Goal: Information Seeking & Learning: Learn about a topic

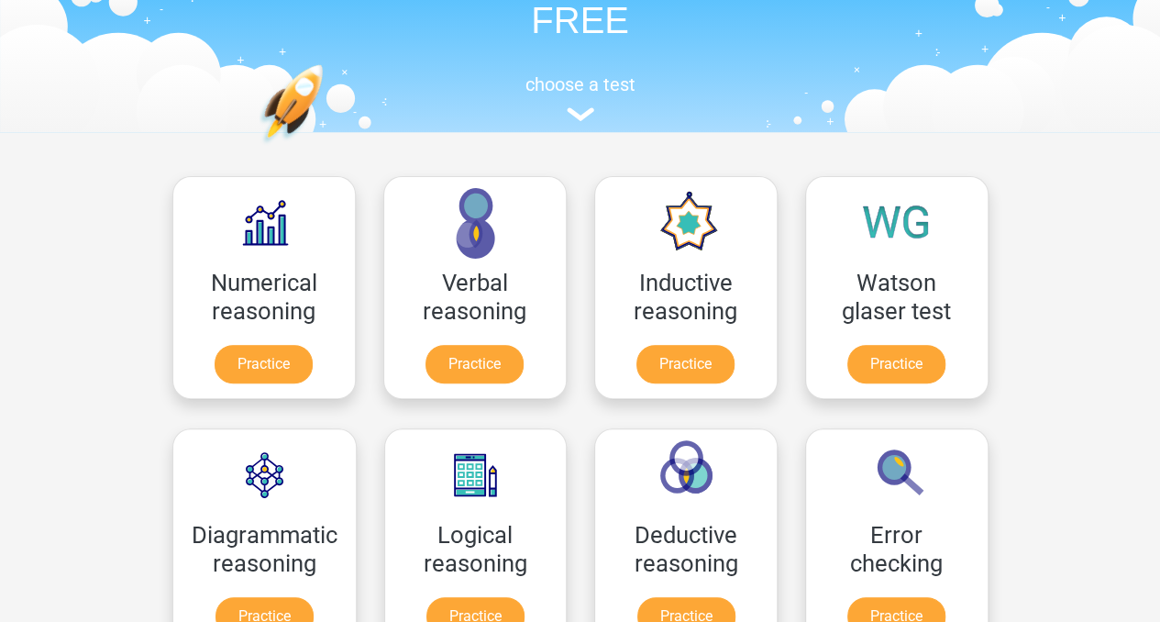
scroll to position [294, 0]
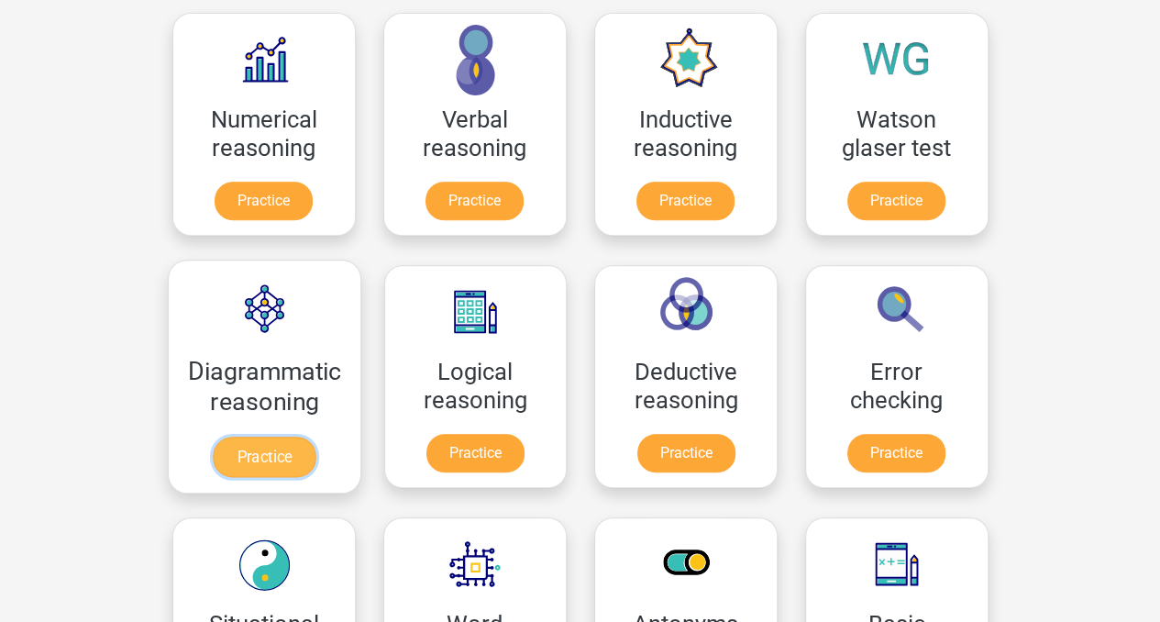
click at [272, 457] on link "Practice" at bounding box center [264, 457] width 103 height 40
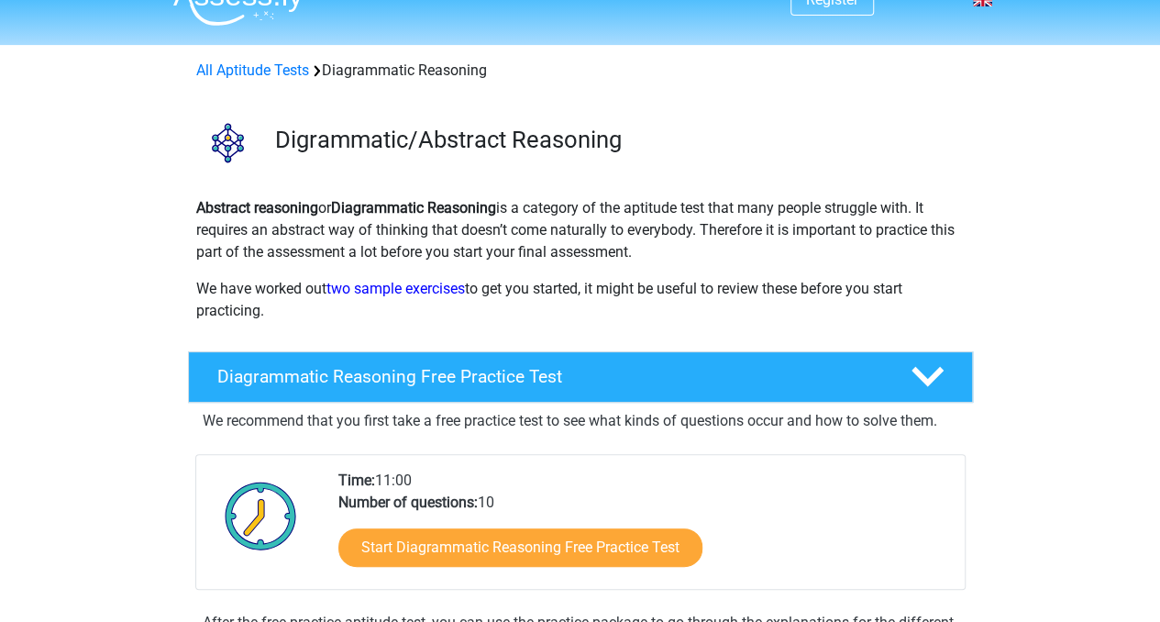
scroll to position [37, 0]
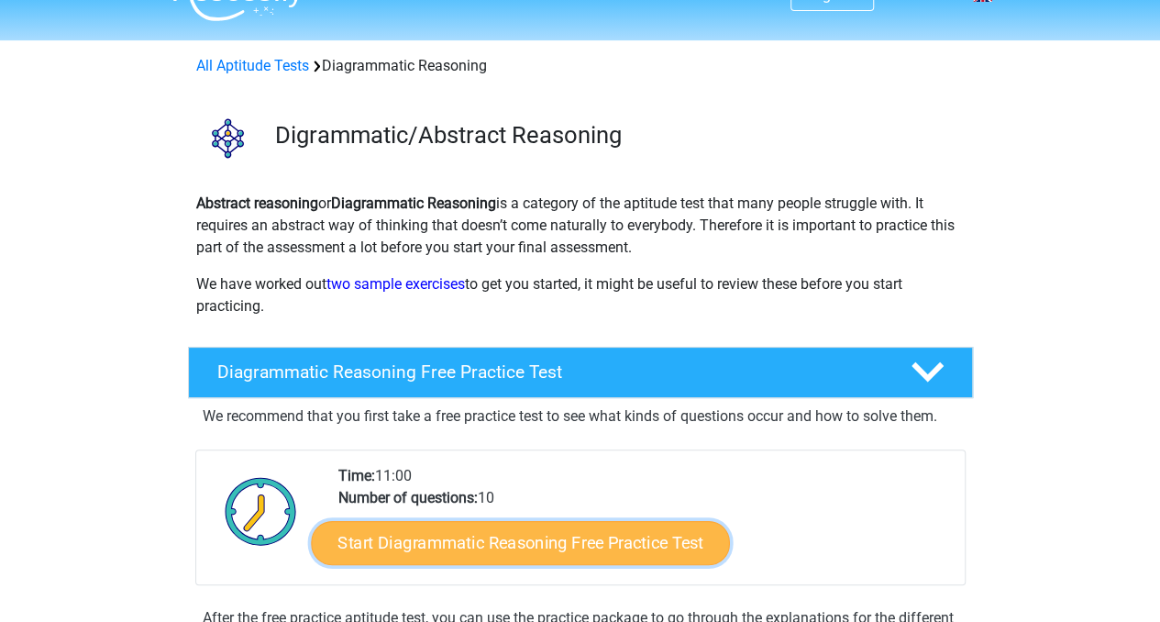
click at [506, 546] on link "Start Diagrammatic Reasoning Free Practice Test" at bounding box center [520, 542] width 419 height 44
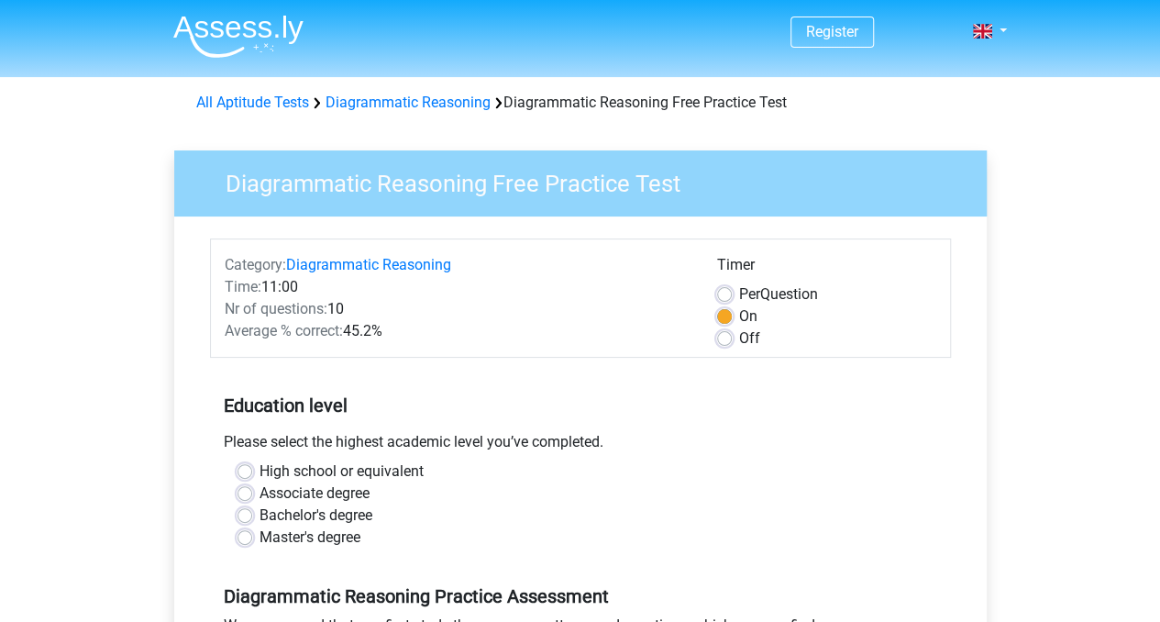
click at [739, 340] on label "Off" at bounding box center [749, 338] width 21 height 22
click at [723, 340] on input "Off" at bounding box center [724, 336] width 15 height 18
radio input "true"
click at [717, 283] on input "Per Question" at bounding box center [724, 292] width 15 height 18
radio input "true"
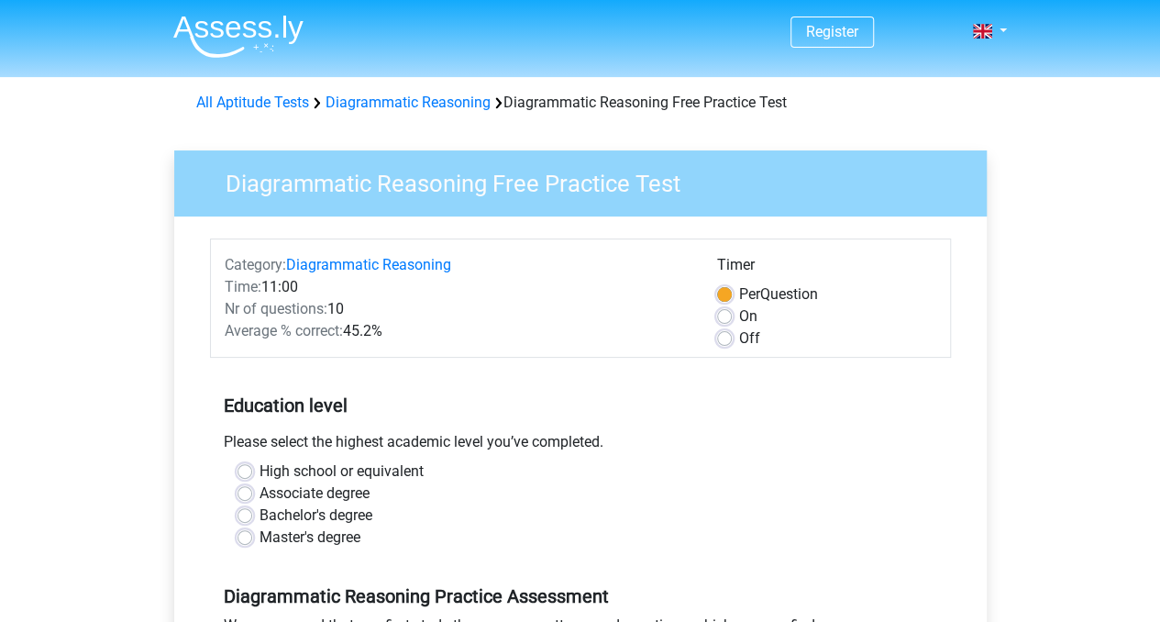
click at [739, 340] on label "Off" at bounding box center [749, 338] width 21 height 22
click at [723, 340] on input "Off" at bounding box center [724, 336] width 15 height 18
radio input "true"
click at [263, 510] on label "Bachelor's degree" at bounding box center [316, 515] width 113 height 22
click at [252, 510] on input "Bachelor's degree" at bounding box center [245, 513] width 15 height 18
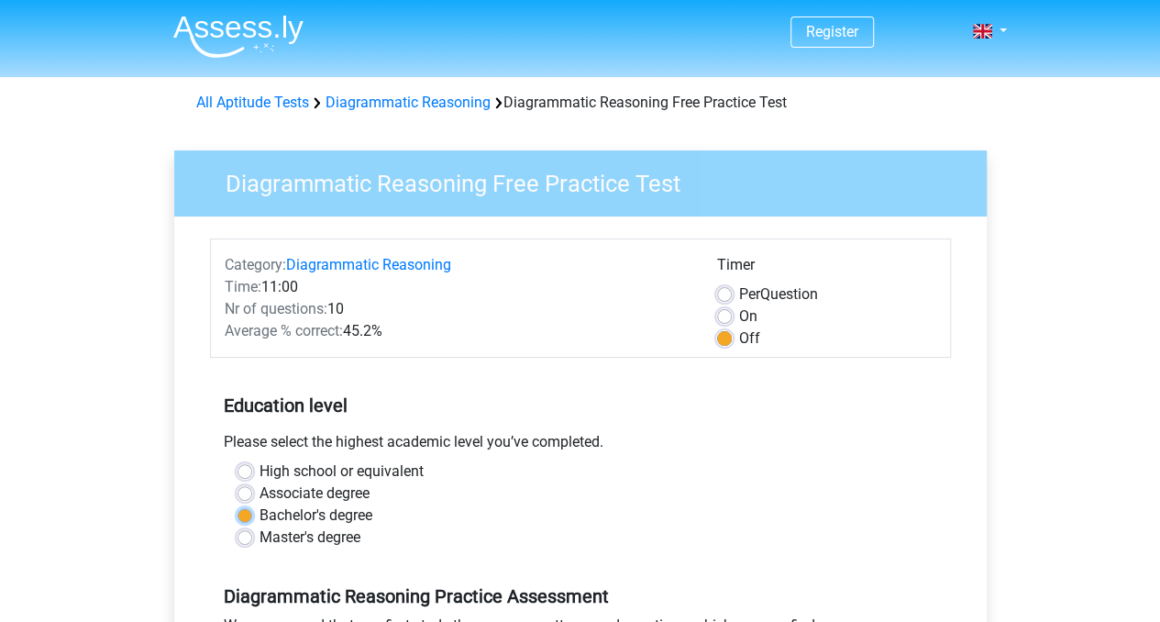
radio input "true"
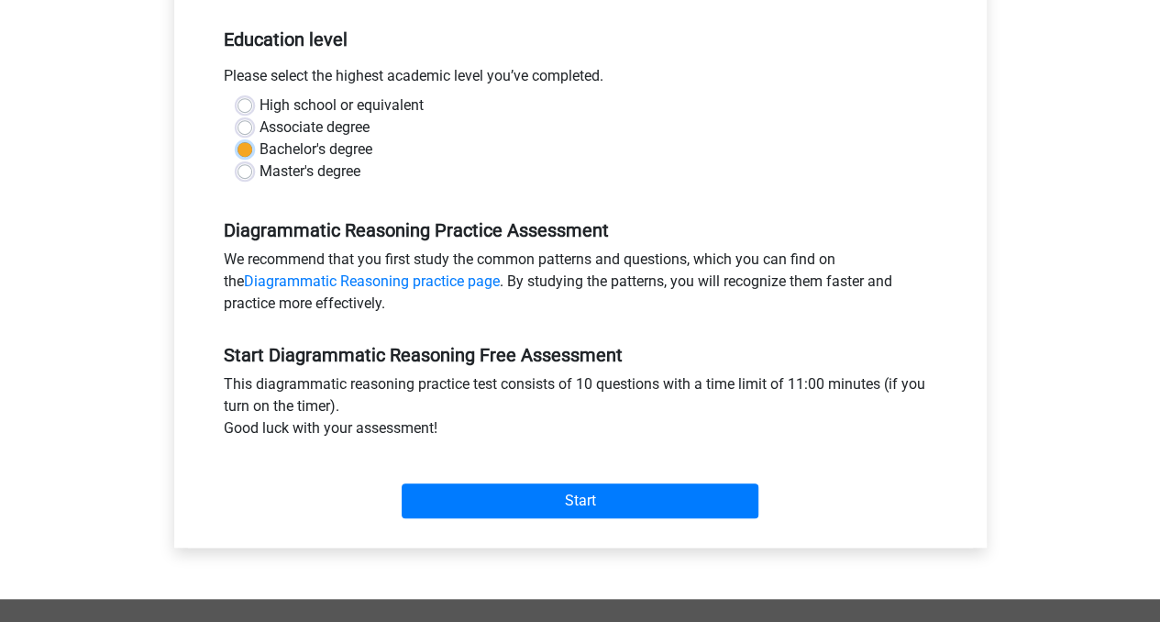
scroll to position [440, 0]
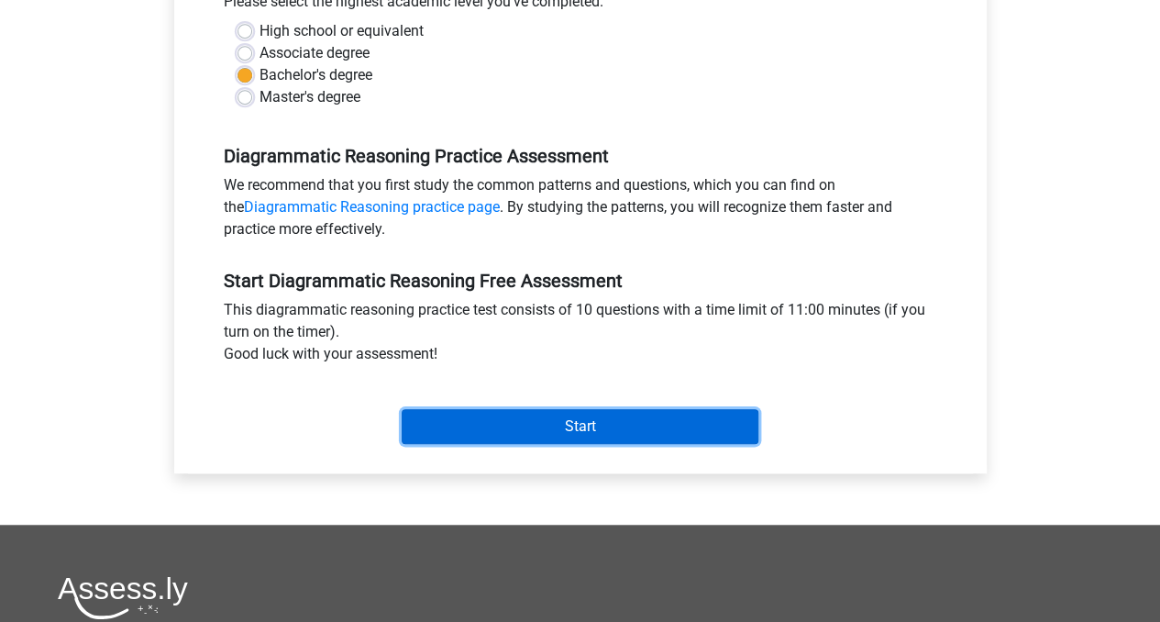
click at [687, 434] on input "Start" at bounding box center [580, 426] width 357 height 35
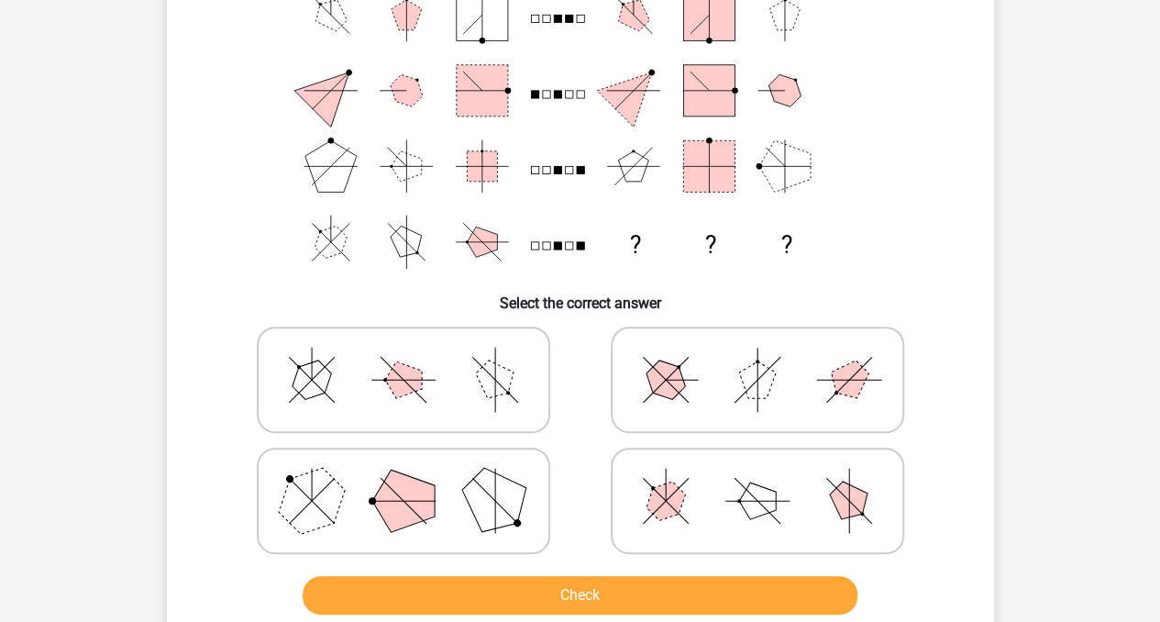
scroll to position [176, 0]
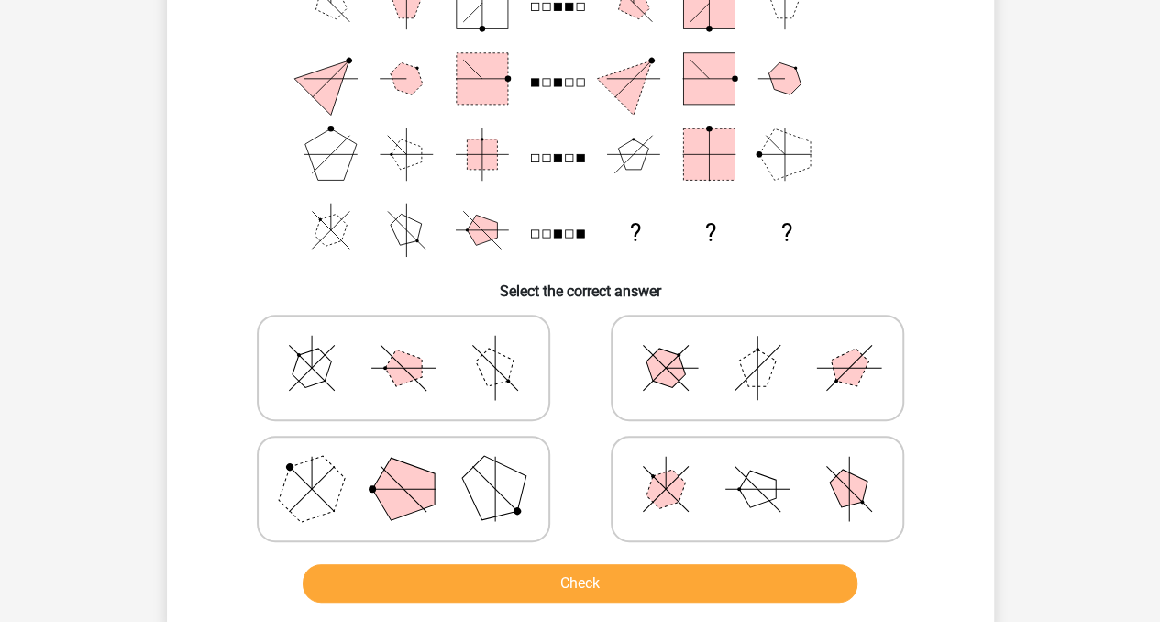
click at [494, 501] on line at bounding box center [495, 505] width 32 height 32
click at [416, 466] on input "radio" at bounding box center [410, 460] width 12 height 12
radio input "true"
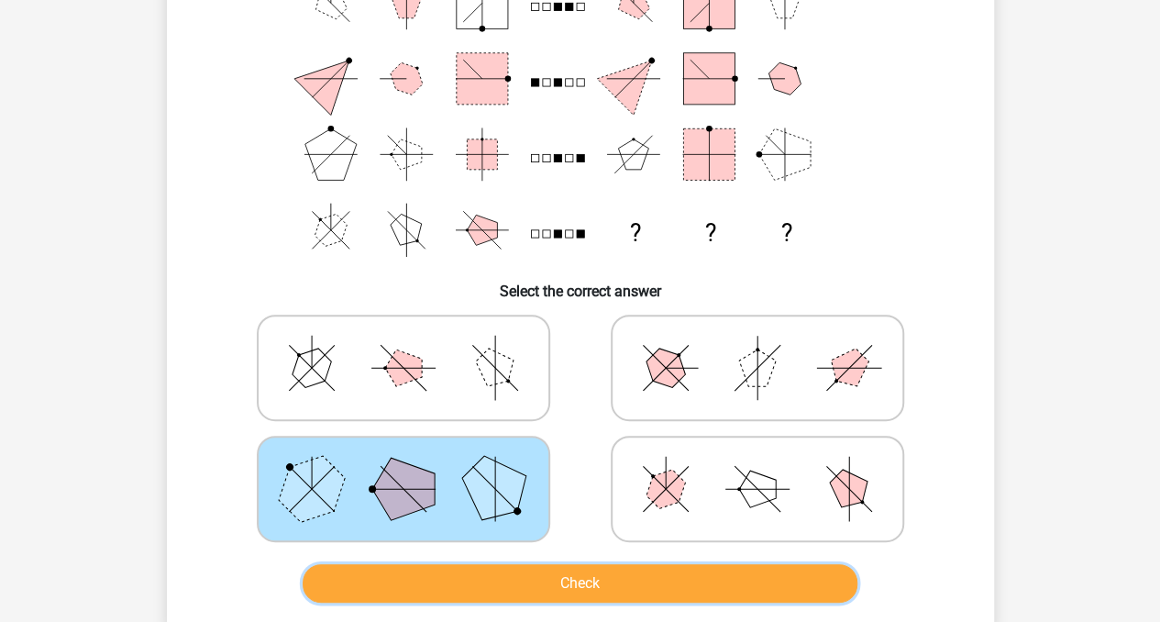
click at [548, 586] on button "Check" at bounding box center [580, 583] width 555 height 39
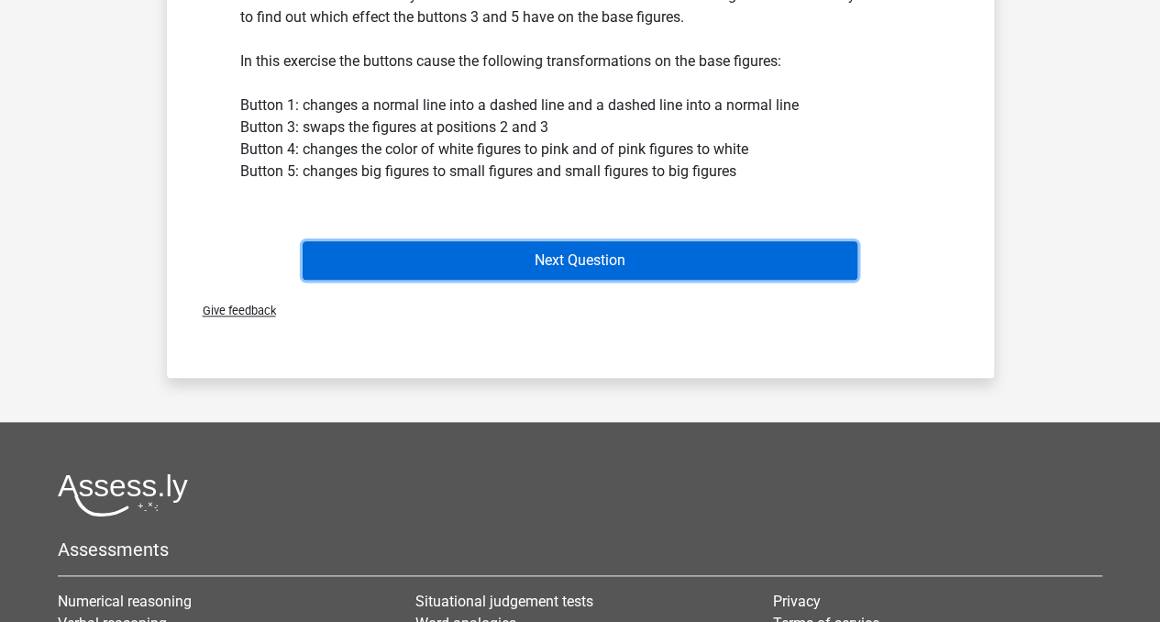
click at [786, 254] on button "Next Question" at bounding box center [580, 260] width 555 height 39
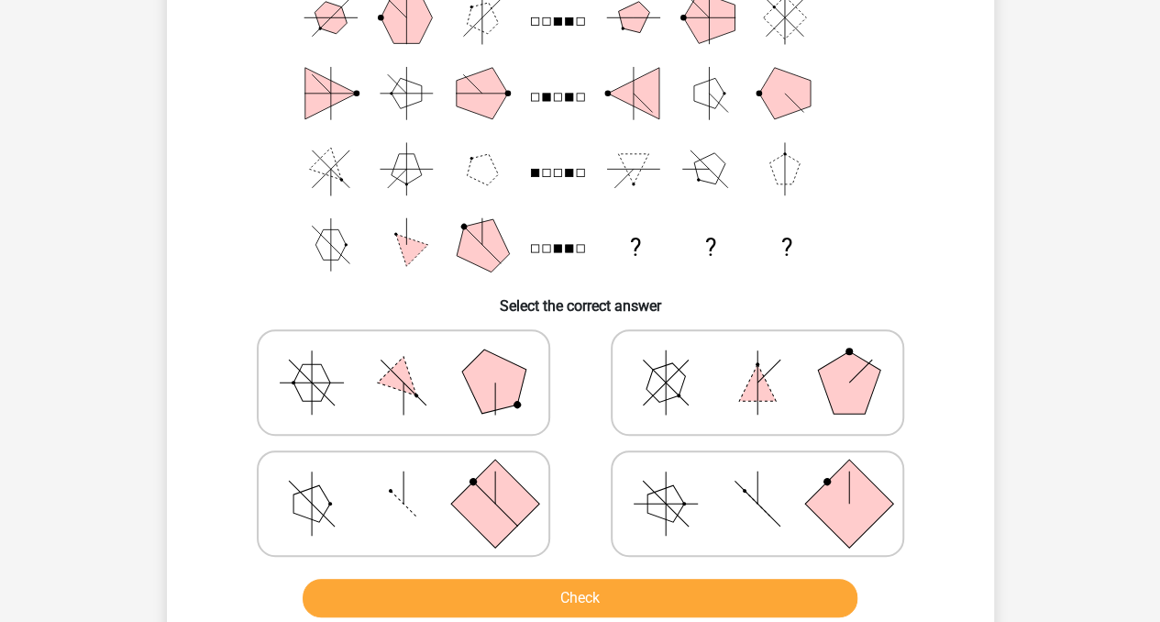
scroll to position [162, 0]
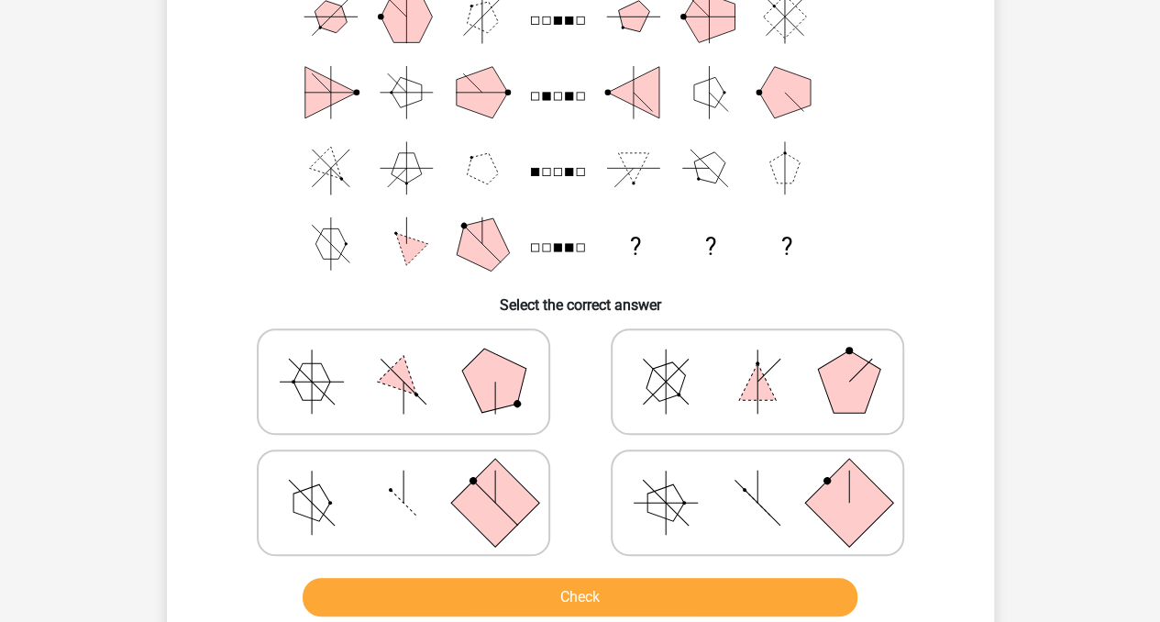
click at [521, 502] on rect at bounding box center [494, 503] width 88 height 88
click at [416, 480] on input "radio" at bounding box center [410, 474] width 12 height 12
radio input "true"
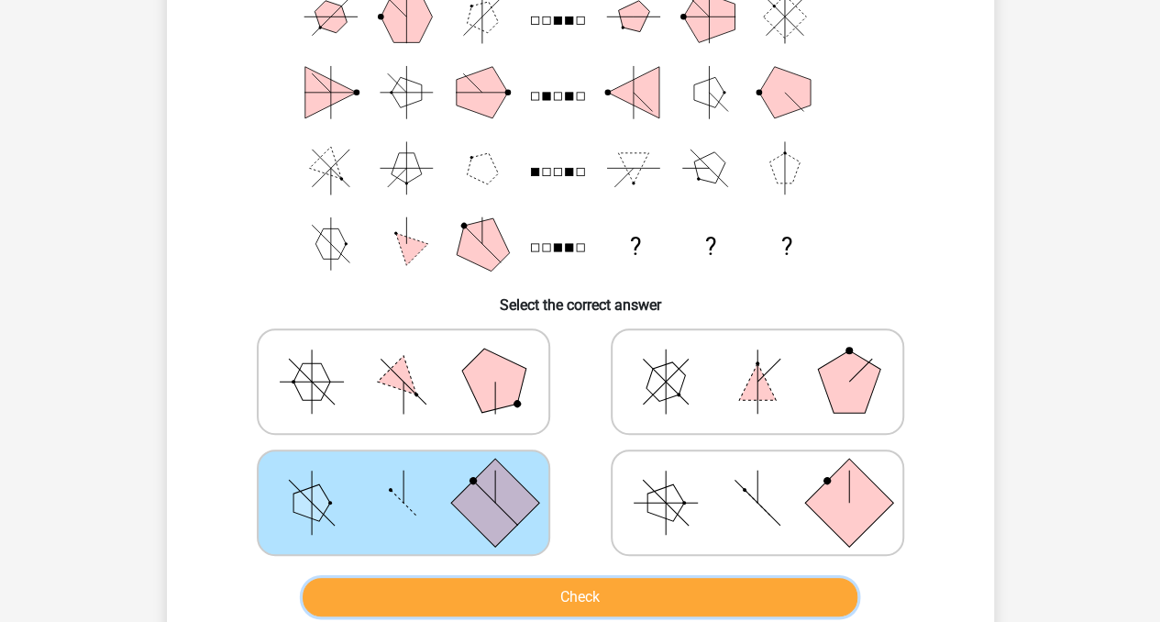
click at [584, 595] on button "Check" at bounding box center [580, 597] width 555 height 39
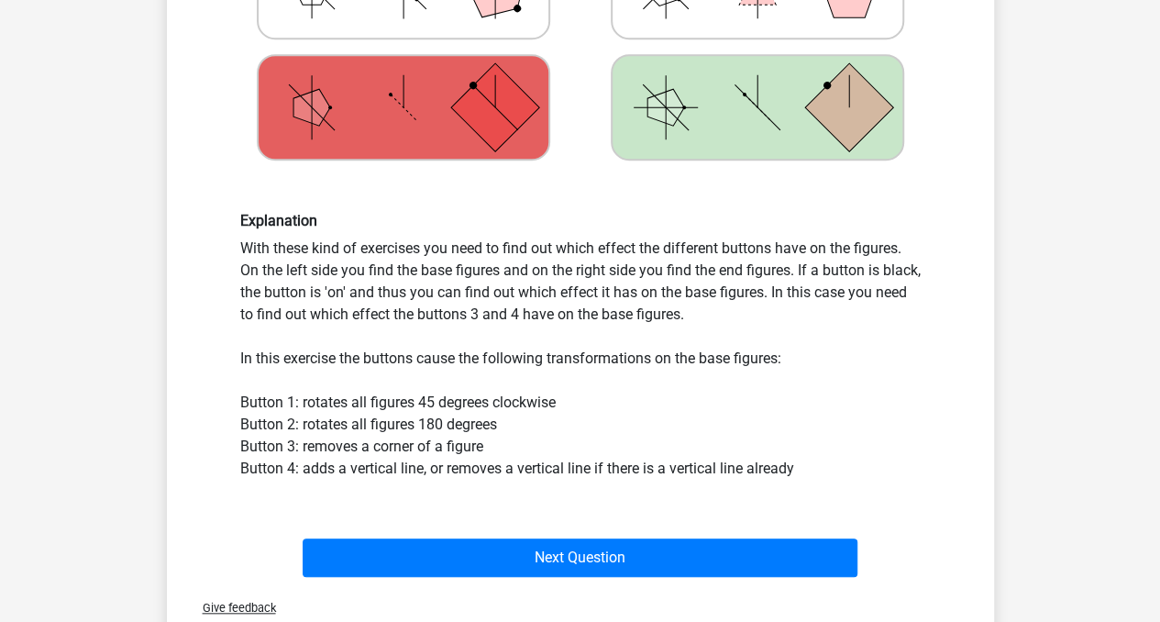
scroll to position [567, 0]
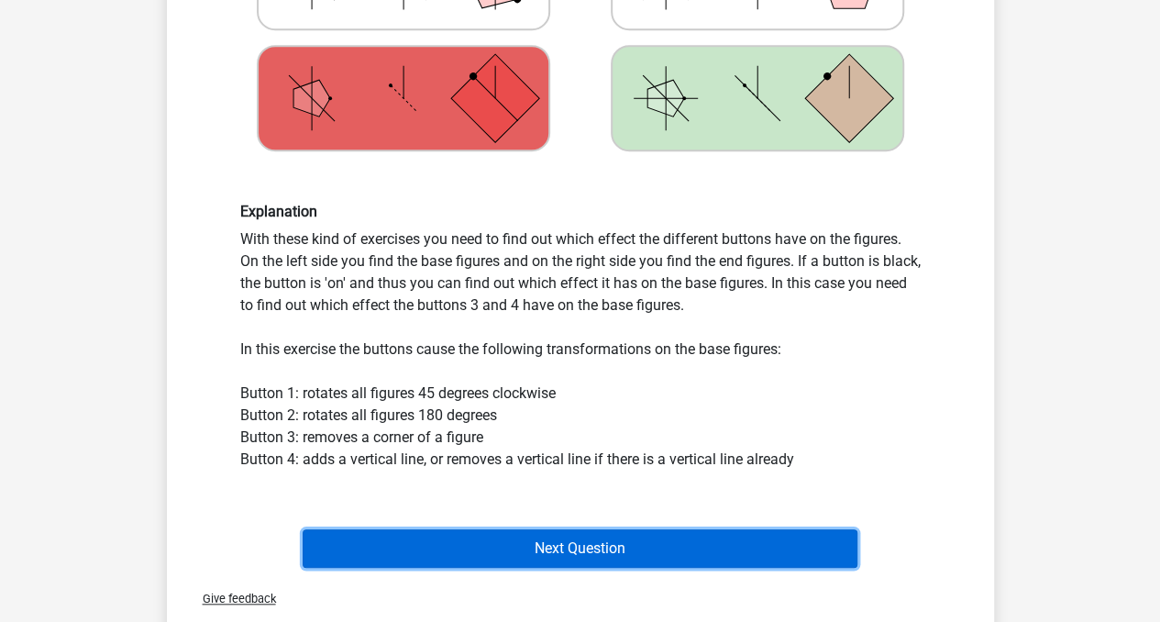
click at [646, 529] on button "Next Question" at bounding box center [580, 548] width 555 height 39
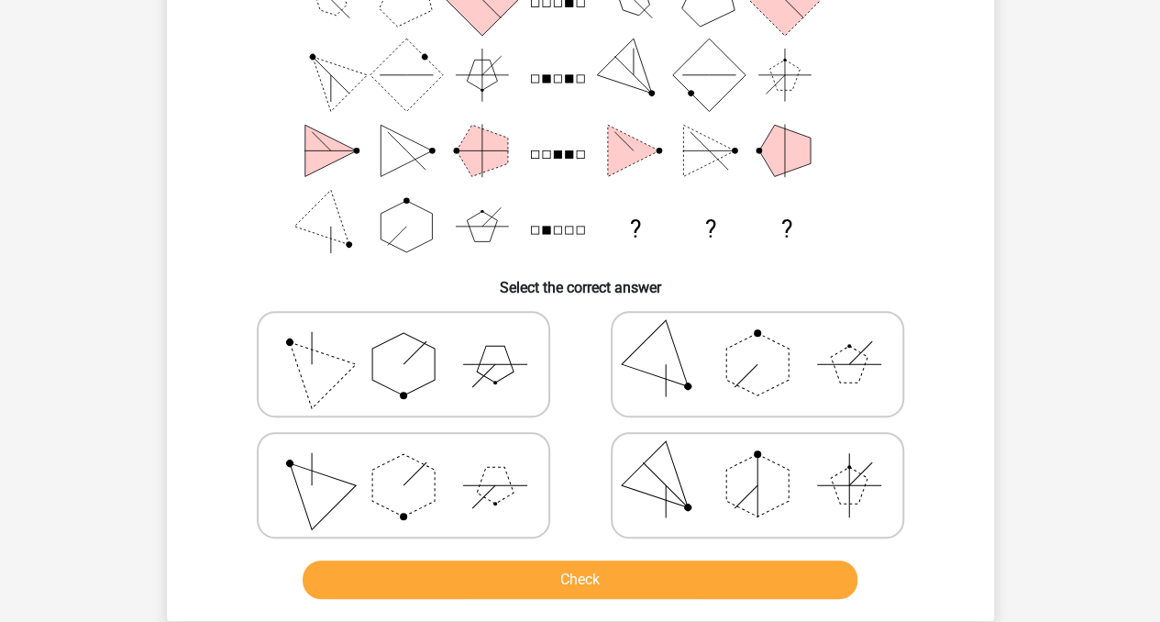
scroll to position [200, 0]
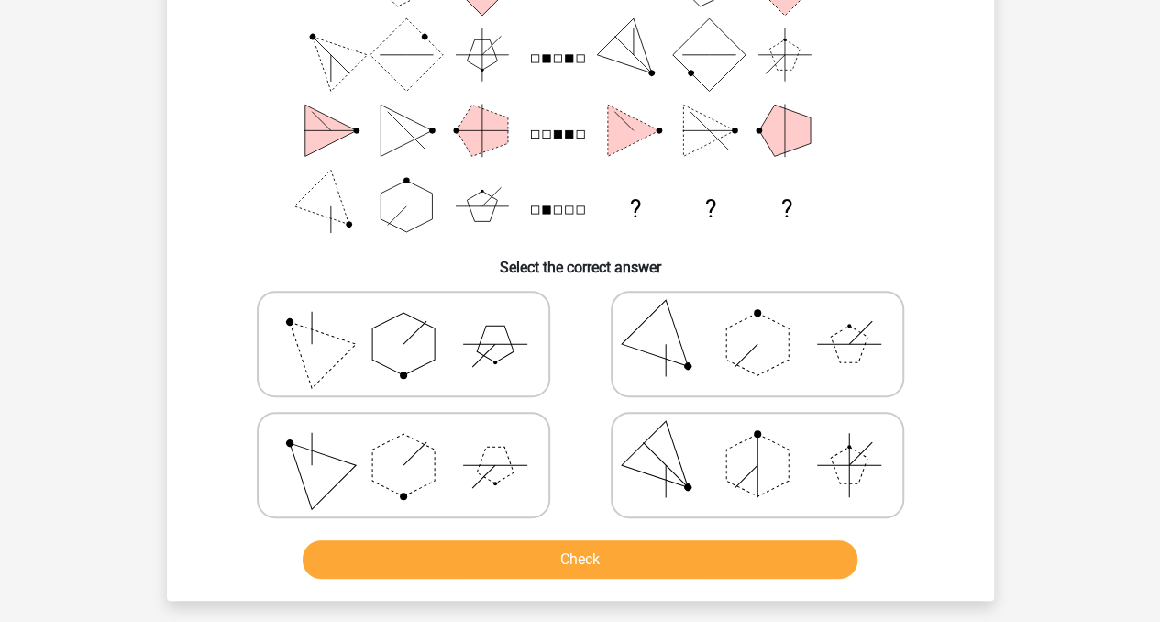
click at [511, 367] on icon at bounding box center [403, 344] width 275 height 92
click at [416, 321] on input "radio" at bounding box center [410, 315] width 12 height 12
radio input "true"
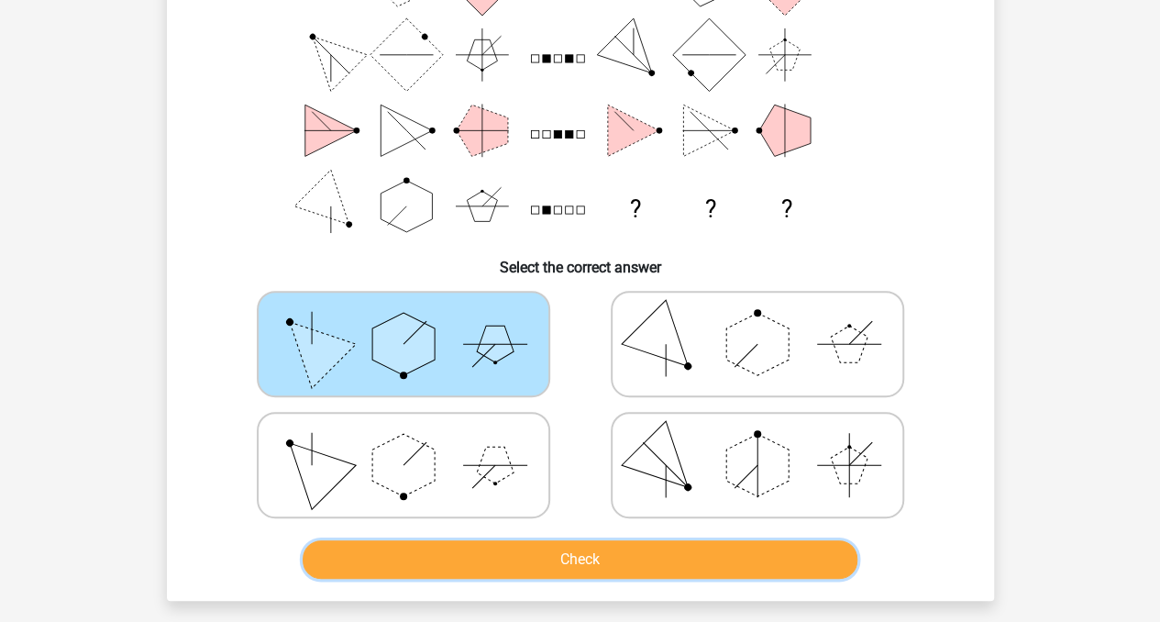
click at [546, 551] on button "Check" at bounding box center [580, 559] width 555 height 39
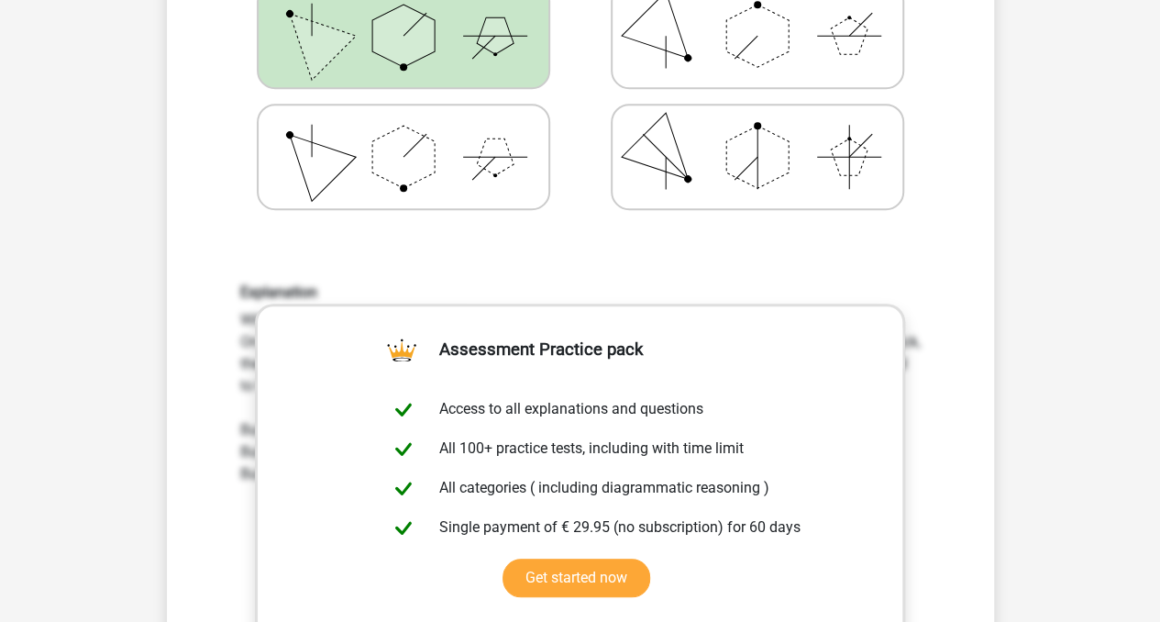
scroll to position [512, 0]
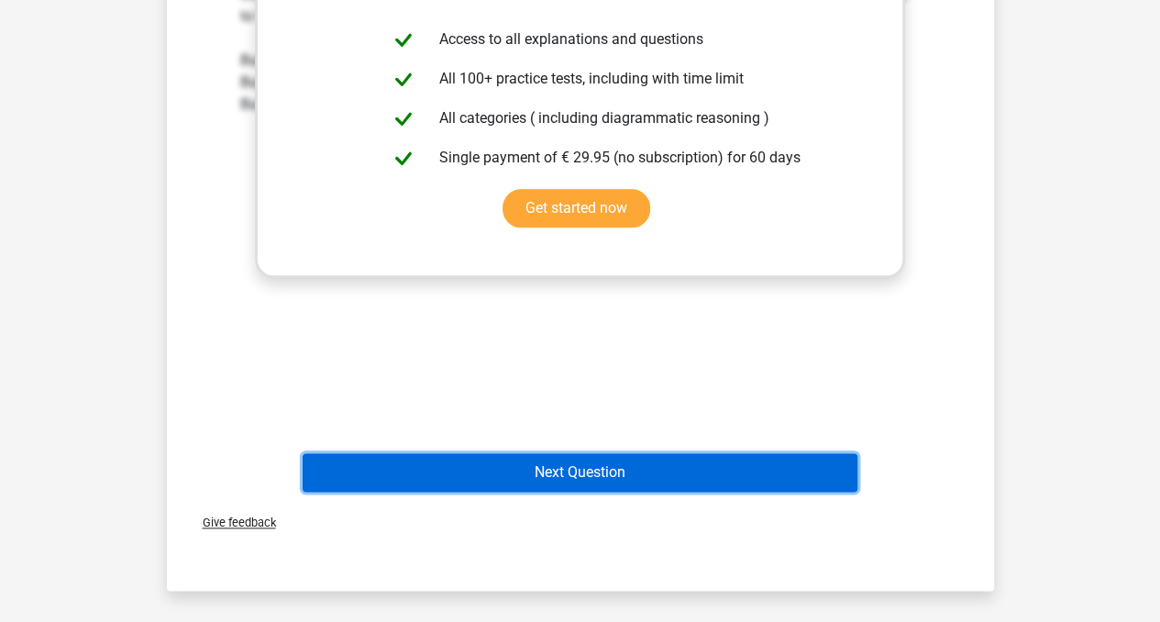
click at [667, 465] on button "Next Question" at bounding box center [580, 472] width 555 height 39
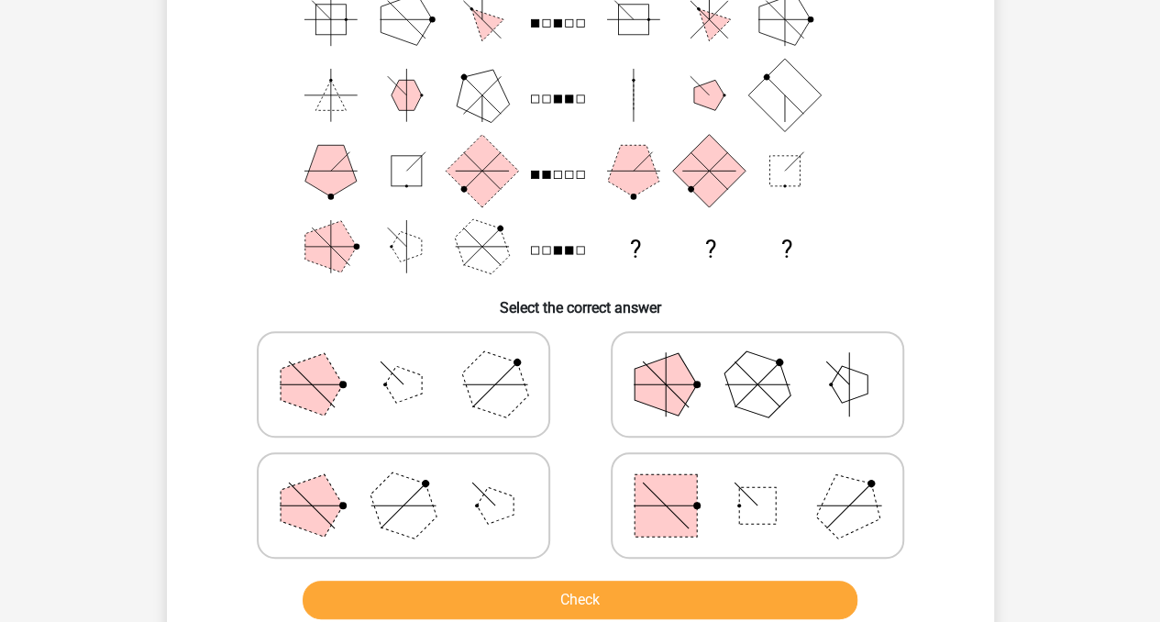
scroll to position [163, 0]
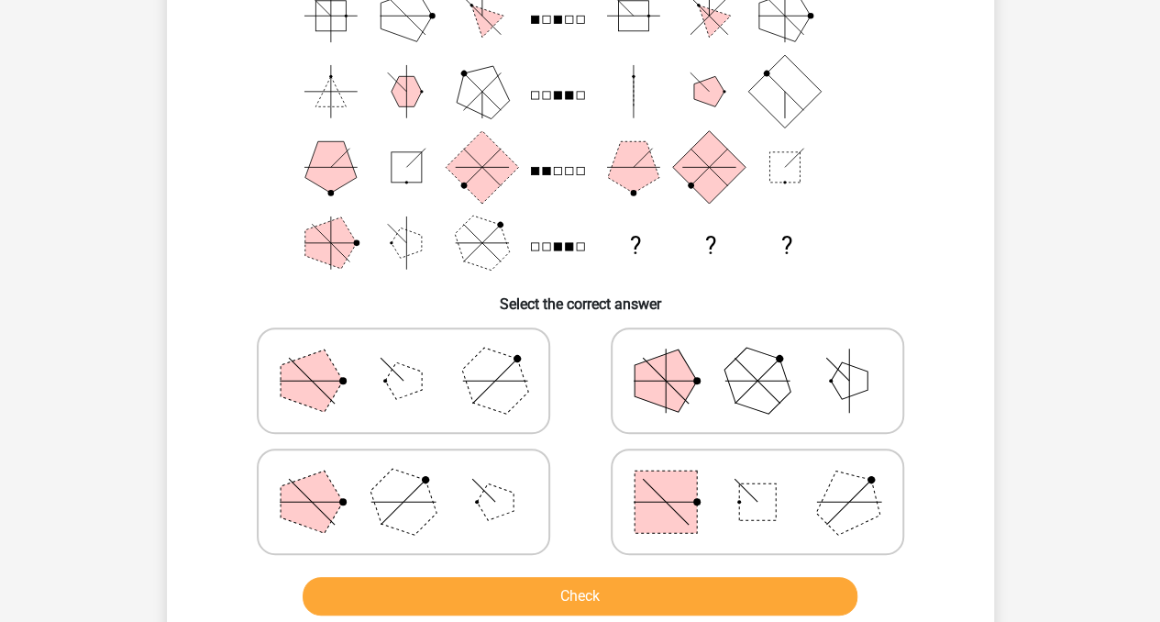
click at [765, 496] on rect at bounding box center [757, 501] width 37 height 37
click at [765, 479] on input "radio" at bounding box center [764, 473] width 12 height 12
radio input "true"
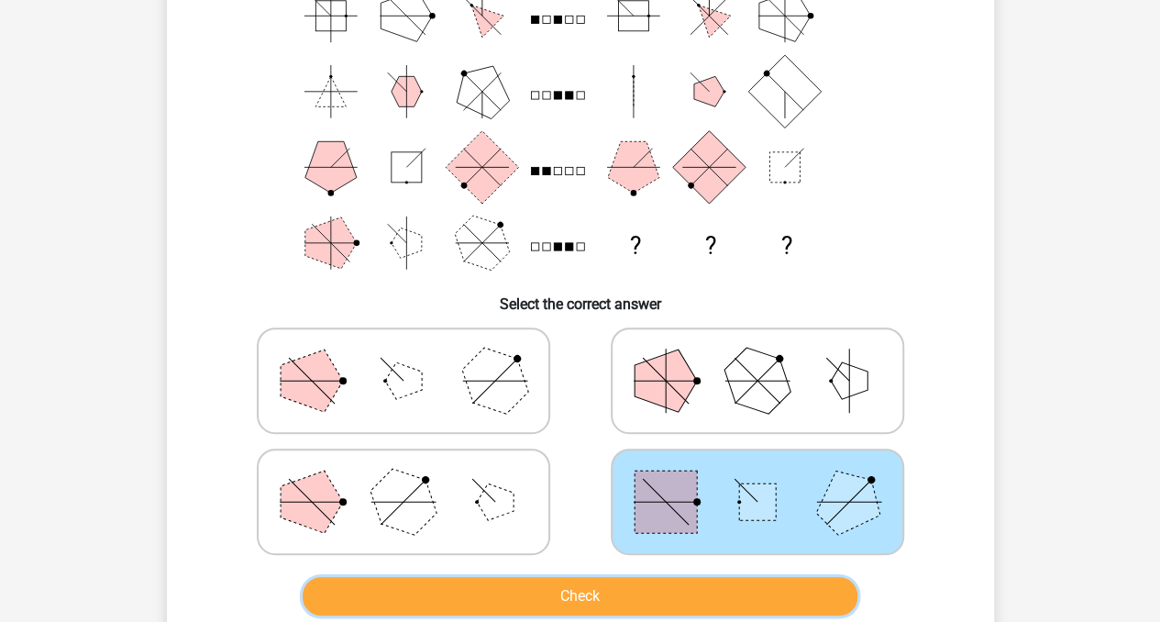
click at [642, 589] on button "Check" at bounding box center [580, 596] width 555 height 39
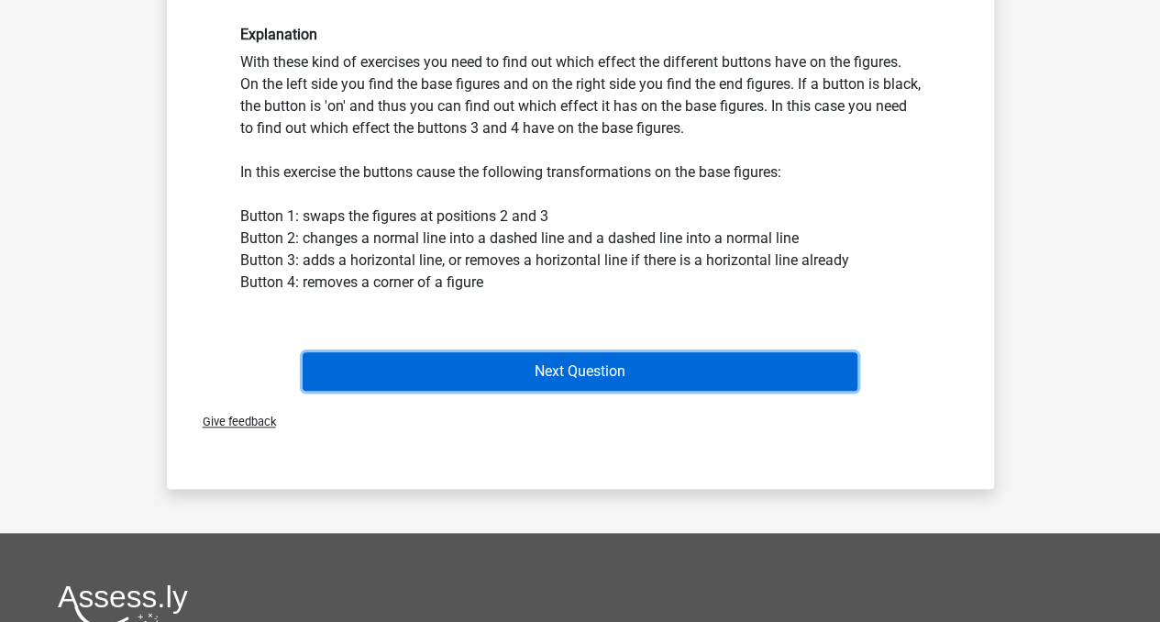
click at [778, 360] on button "Next Question" at bounding box center [580, 371] width 555 height 39
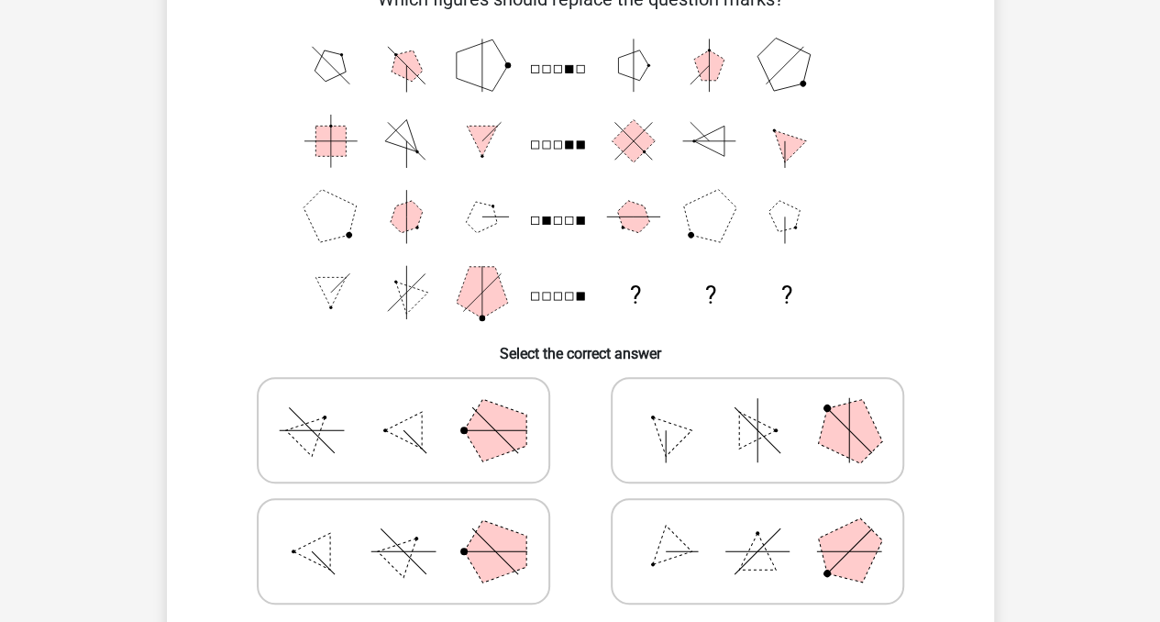
scroll to position [116, 0]
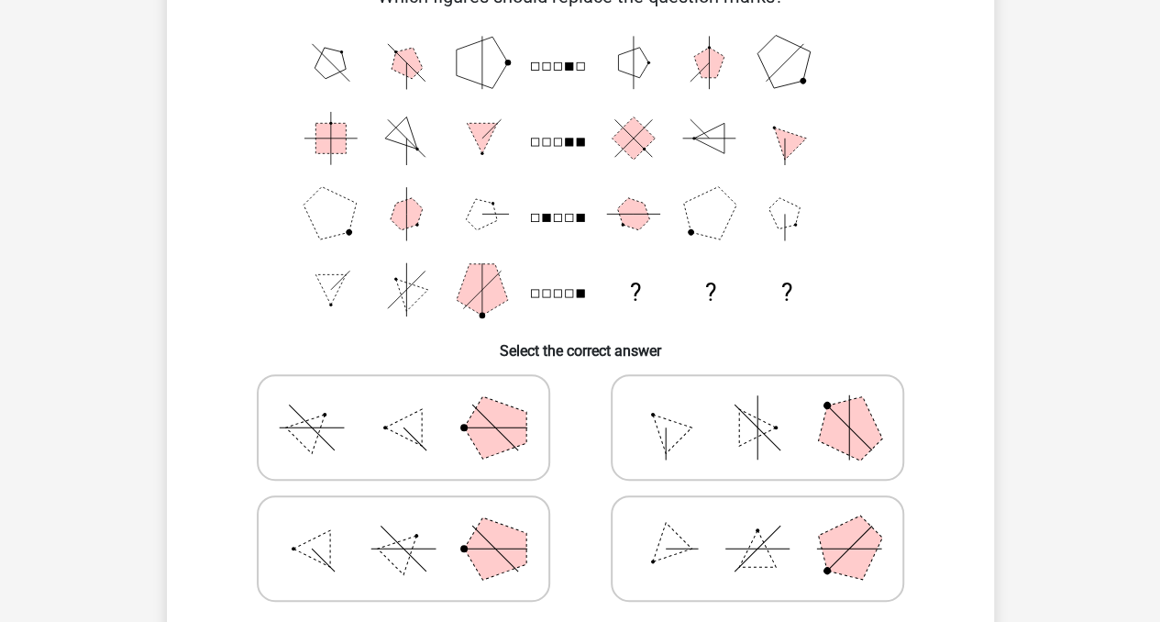
click at [506, 529] on polygon at bounding box center [495, 548] width 62 height 62
click at [416, 526] on input "radio" at bounding box center [410, 520] width 12 height 12
radio input "true"
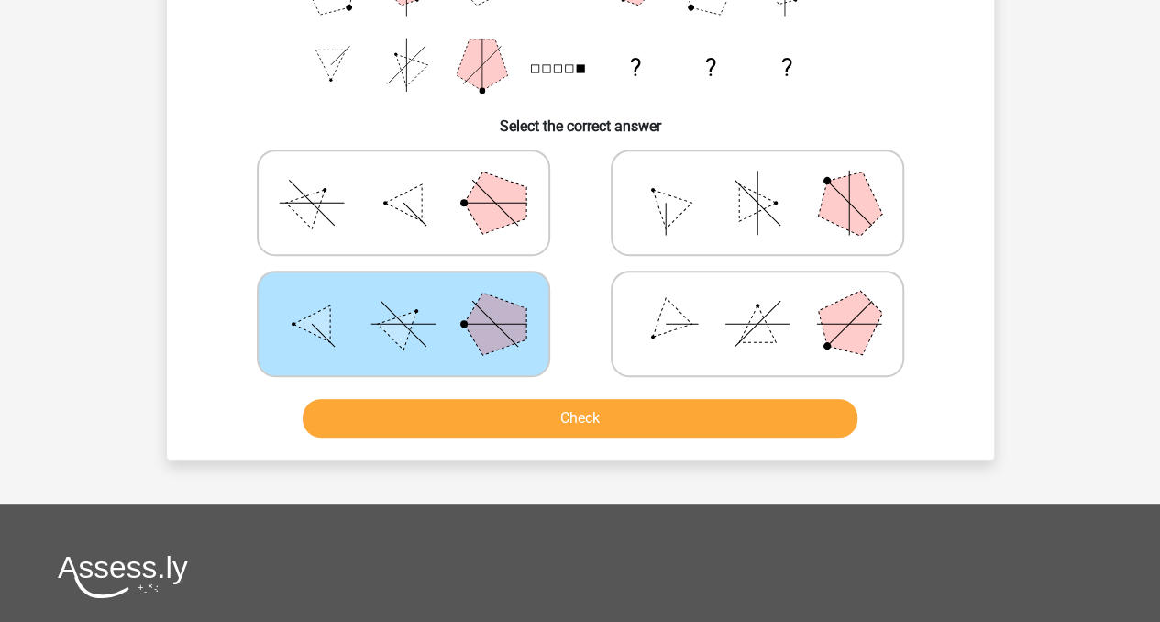
scroll to position [369, 0]
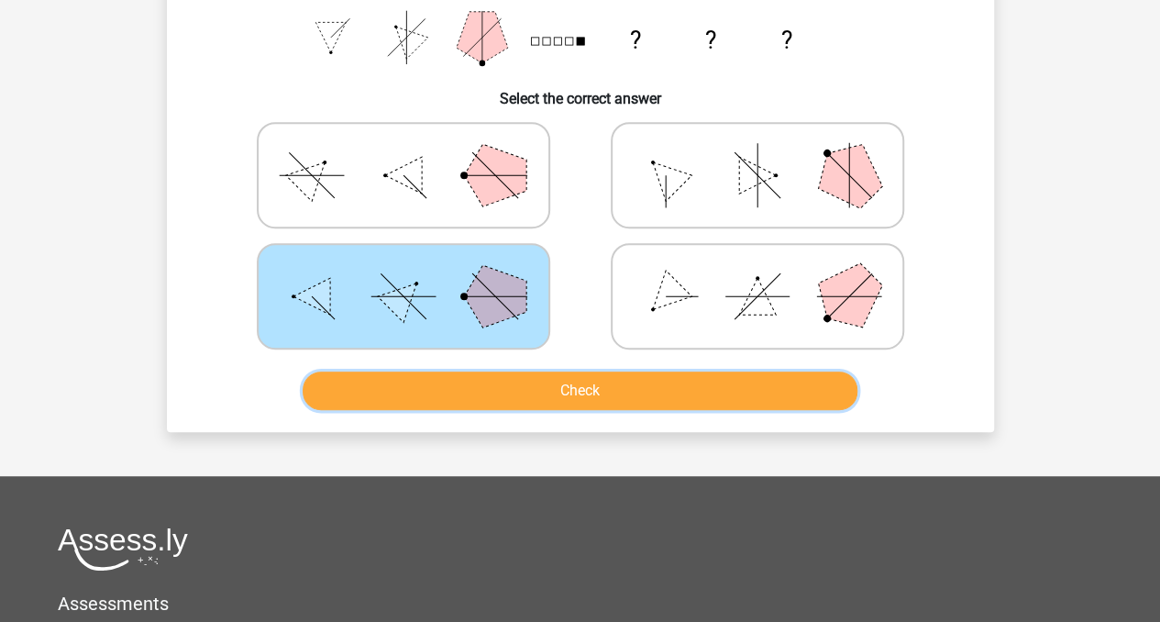
click at [690, 379] on button "Check" at bounding box center [580, 390] width 555 height 39
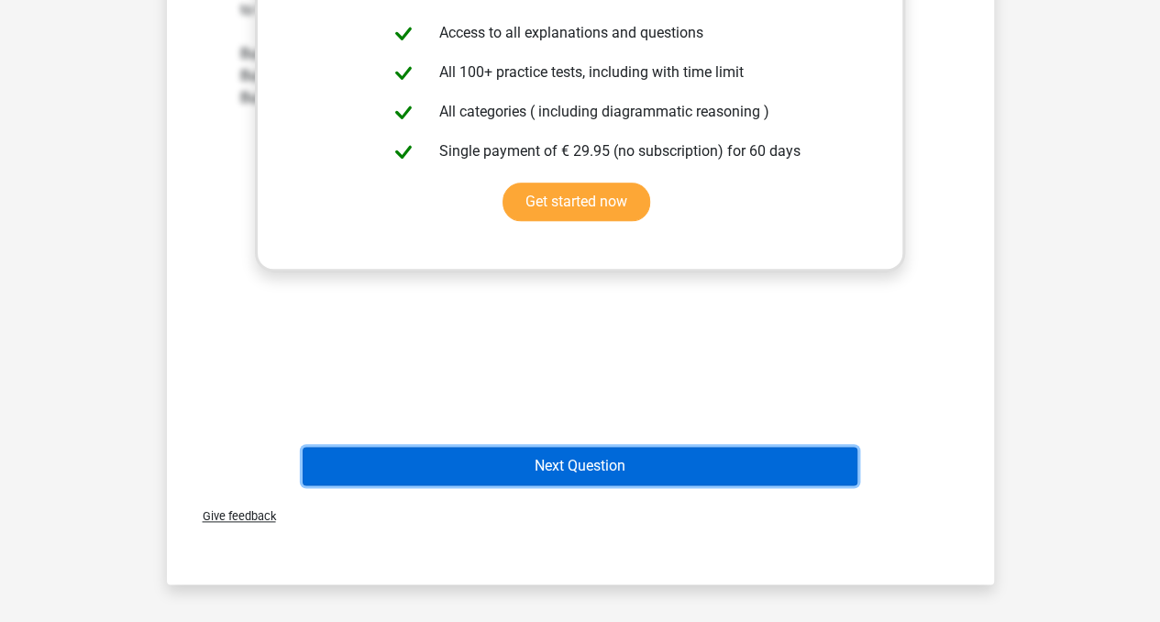
click at [602, 475] on button "Next Question" at bounding box center [580, 466] width 555 height 39
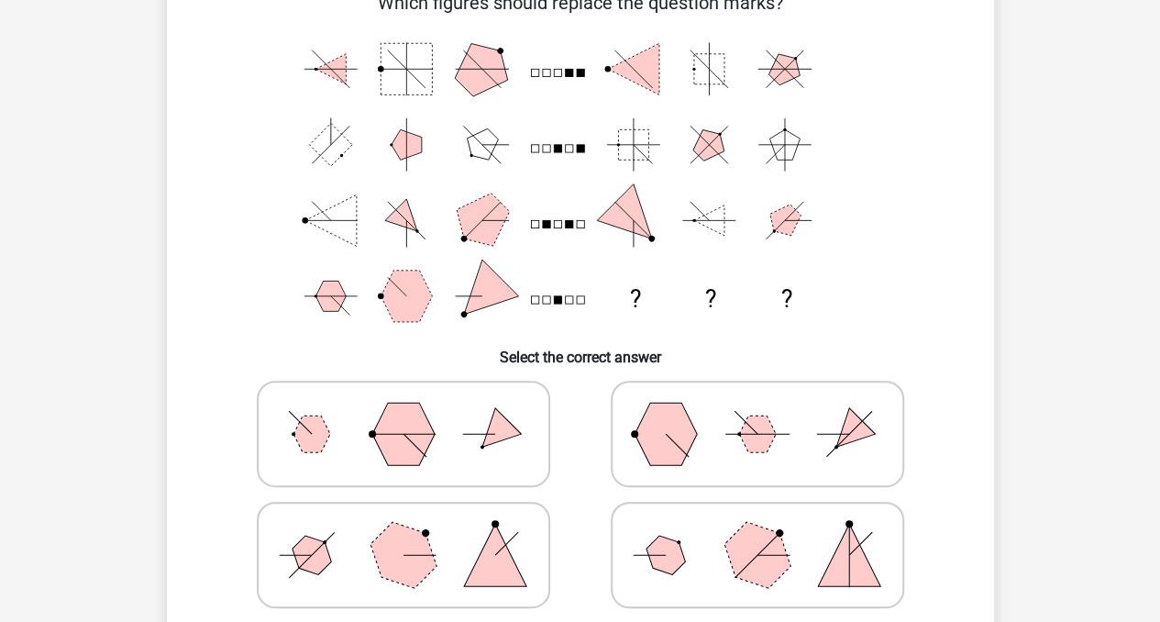
scroll to position [84, 0]
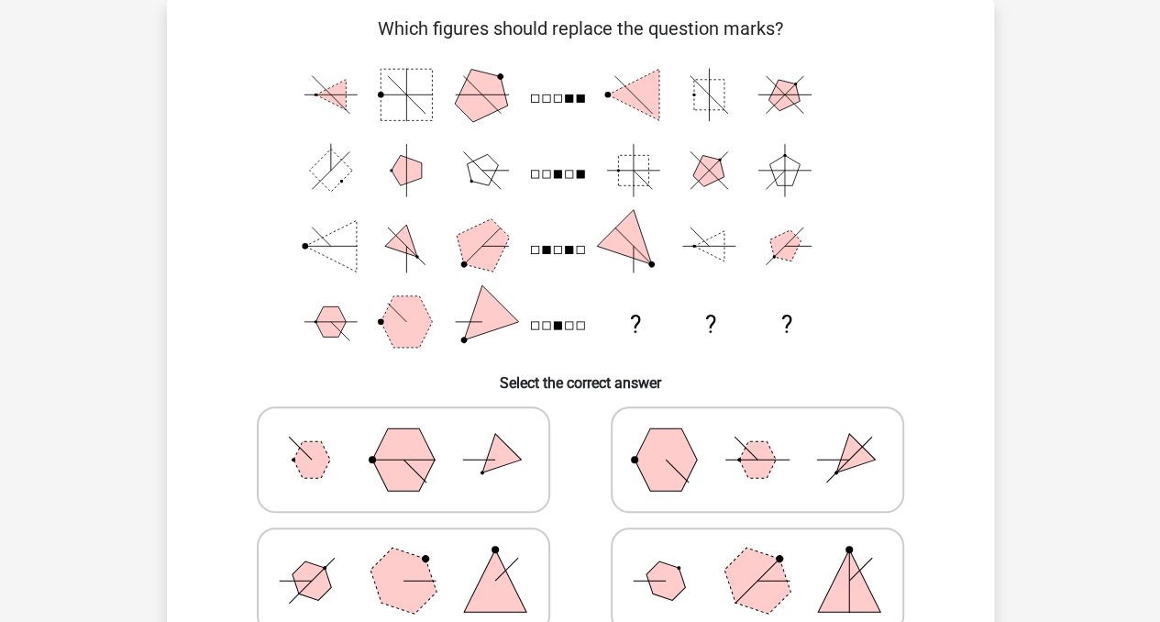
drag, startPoint x: 1155, startPoint y: 128, endPoint x: 1155, endPoint y: 141, distance: 13.8
click at [1155, 141] on div "Register Nederlands English" at bounding box center [580, 580] width 1160 height 1329
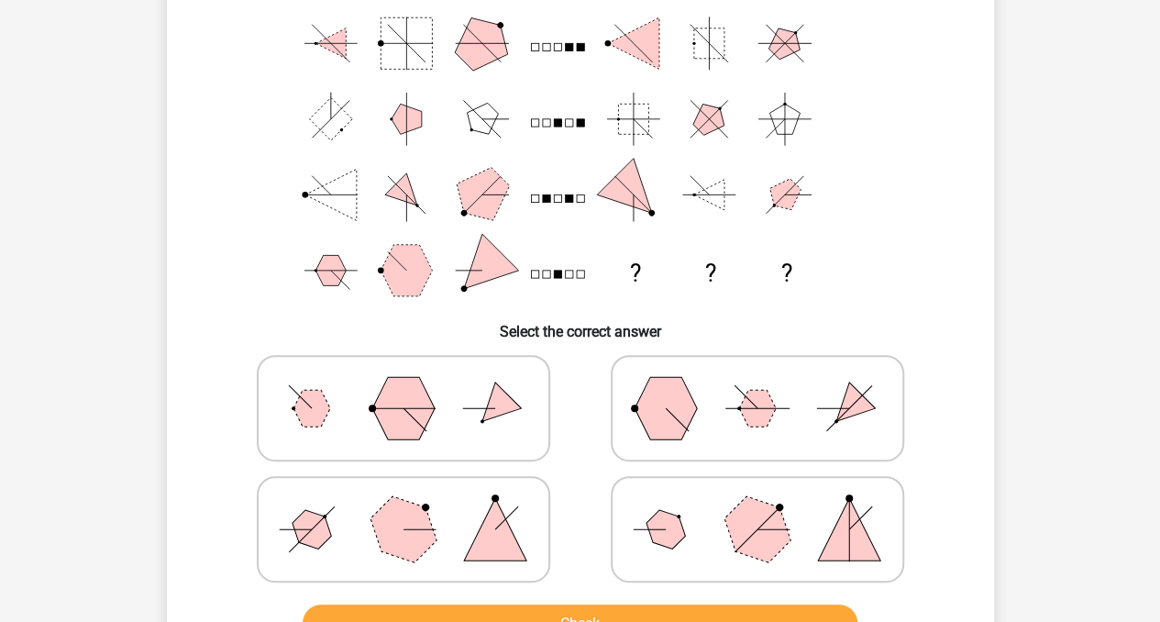
scroll to position [139, 0]
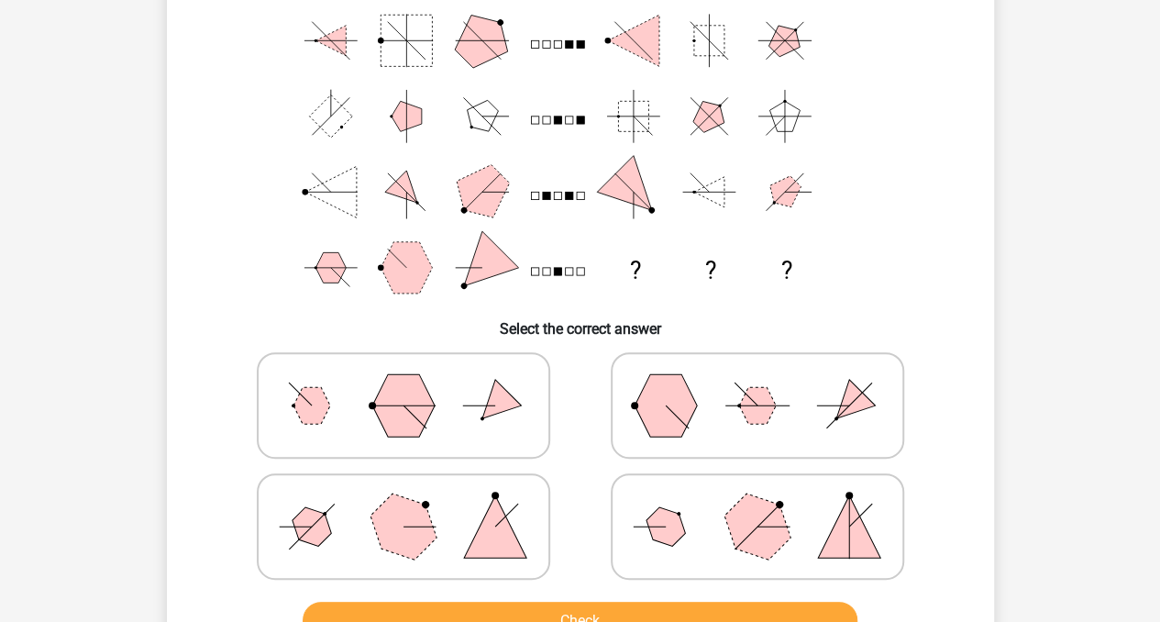
click at [690, 372] on icon at bounding box center [757, 406] width 275 height 92
click at [758, 372] on input "radio" at bounding box center [764, 377] width 12 height 12
radio input "true"
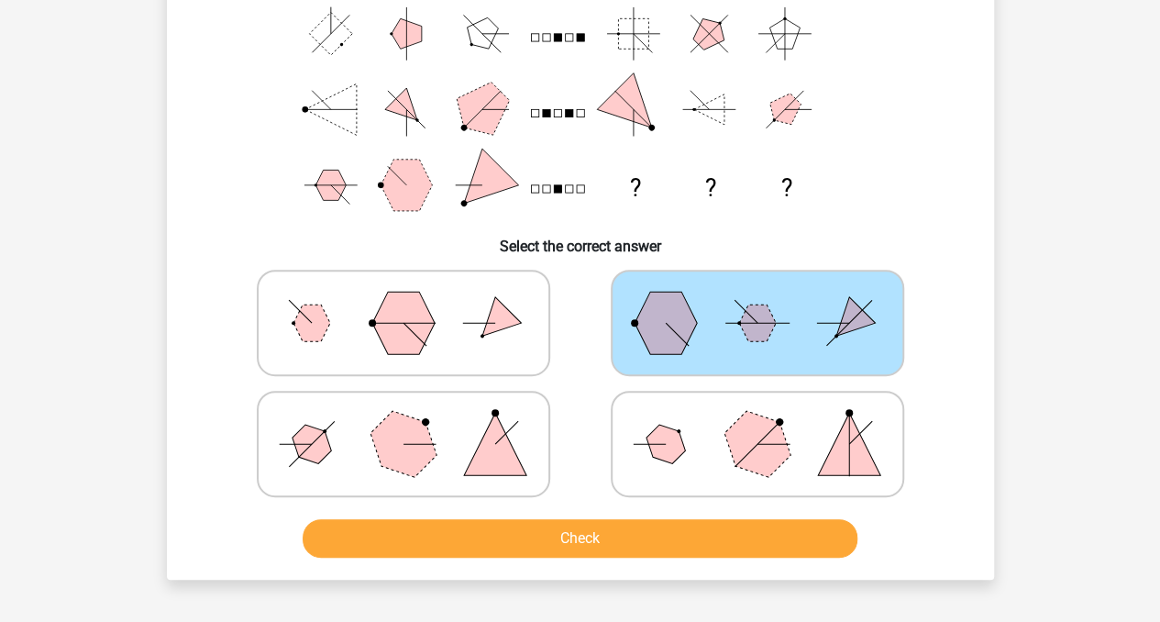
scroll to position [240, 0]
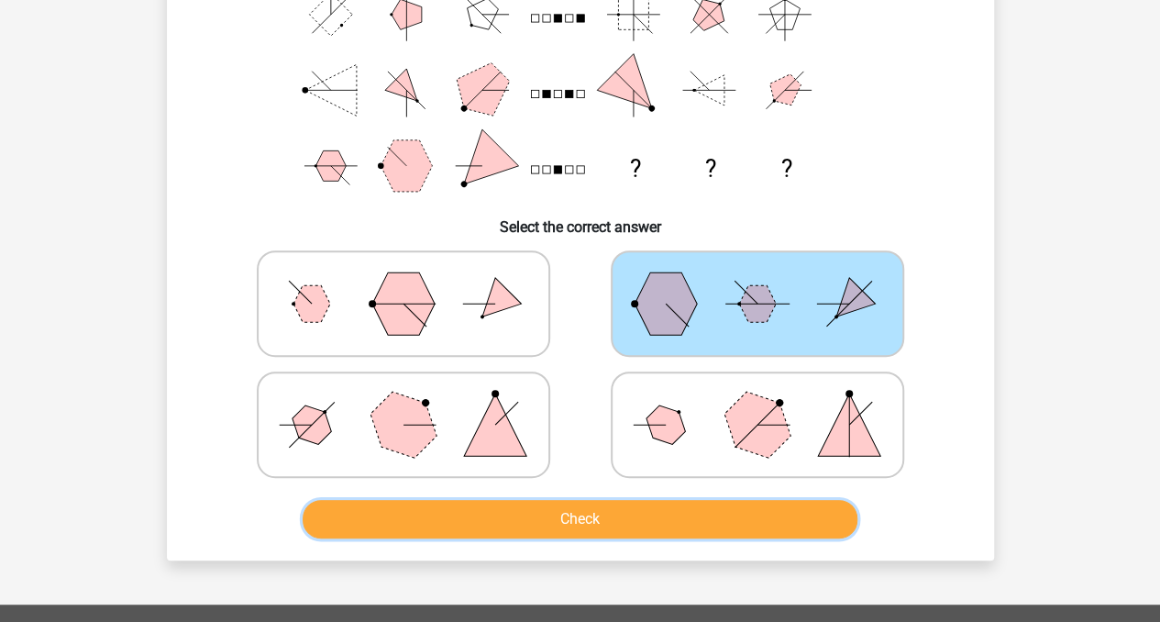
click at [638, 535] on button "Check" at bounding box center [580, 519] width 555 height 39
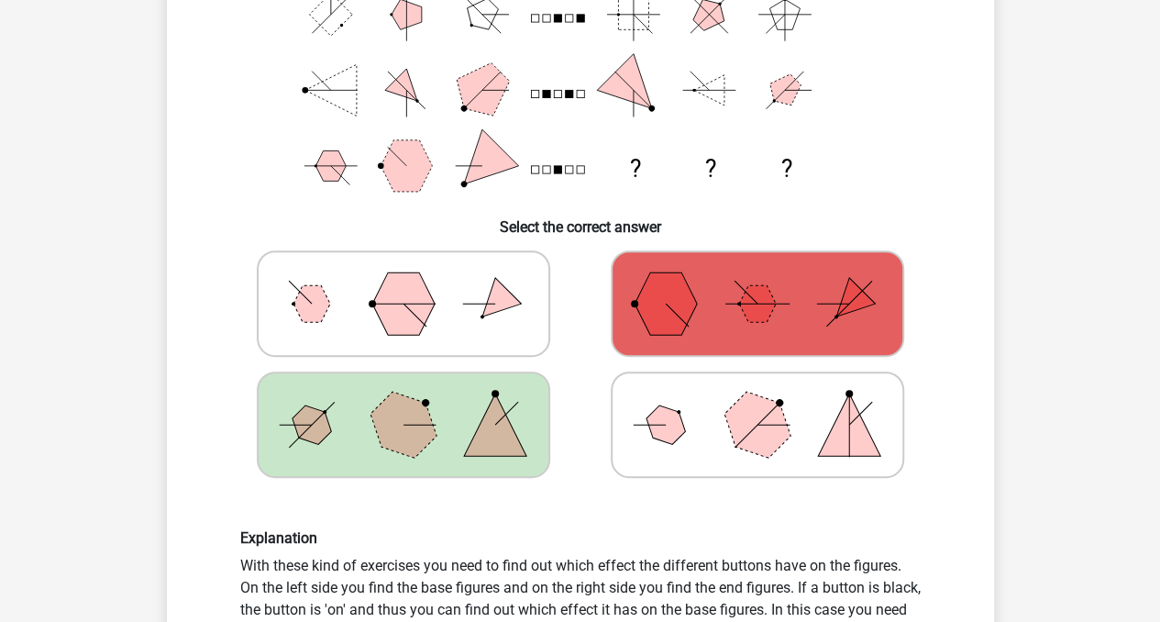
drag, startPoint x: 1120, startPoint y: 237, endPoint x: 1112, endPoint y: 332, distance: 95.8
click at [1112, 332] on div "Register Nederlands English" at bounding box center [580, 618] width 1160 height 1717
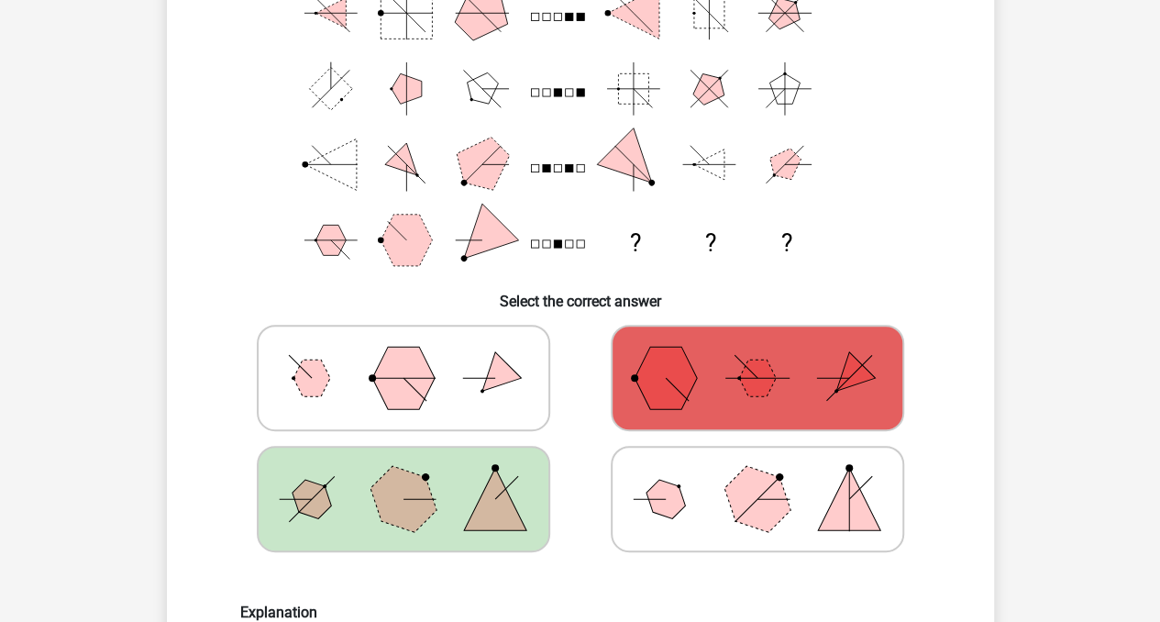
scroll to position [168, 0]
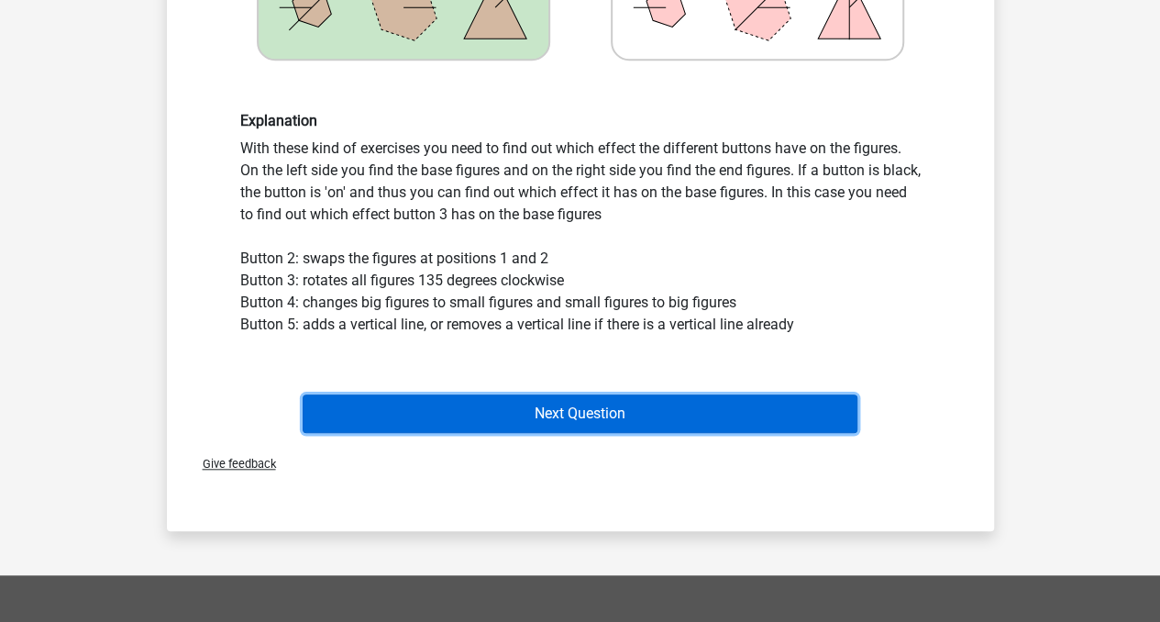
click at [714, 408] on button "Next Question" at bounding box center [580, 413] width 555 height 39
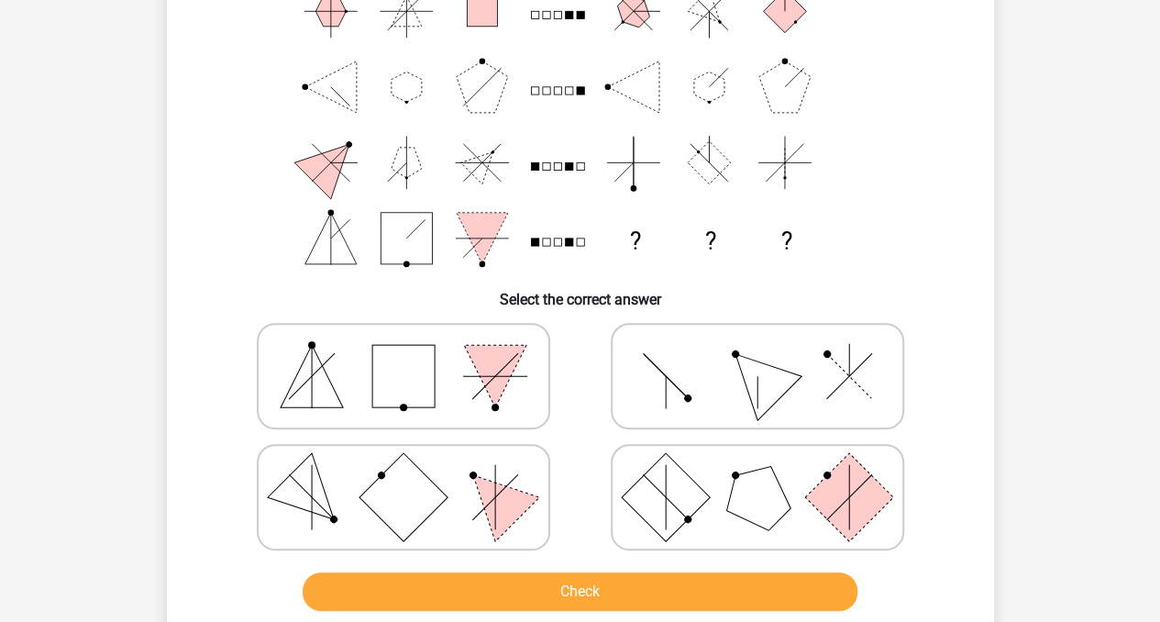
click at [835, 336] on icon at bounding box center [757, 376] width 275 height 92
click at [770, 341] on input "radio" at bounding box center [764, 347] width 12 height 12
radio input "true"
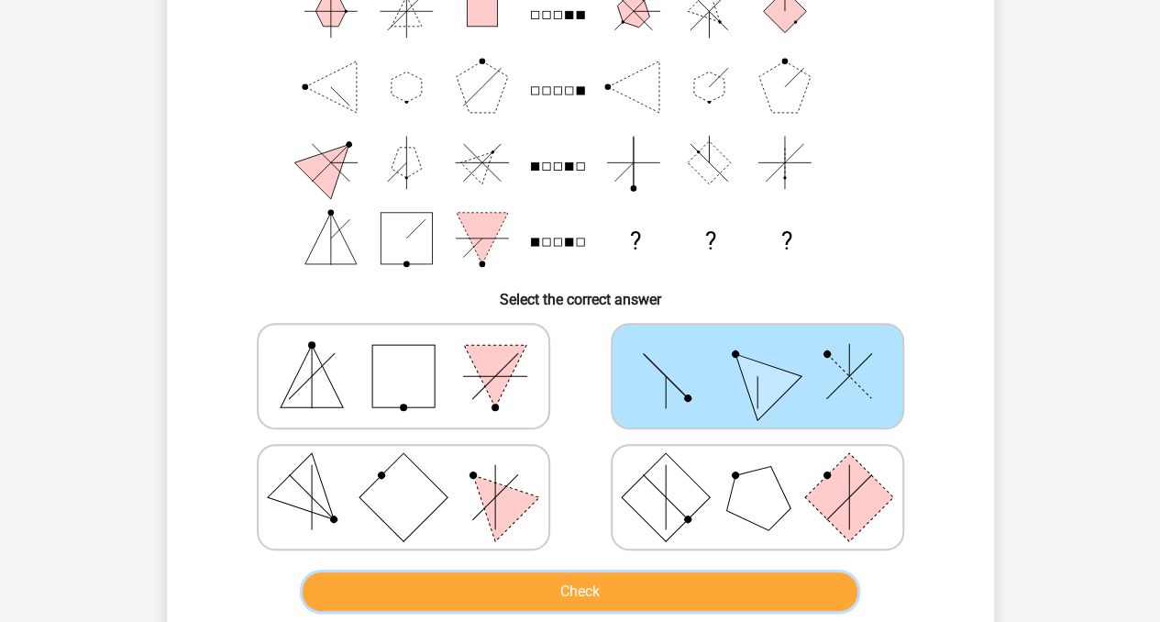
click at [696, 591] on button "Check" at bounding box center [580, 591] width 555 height 39
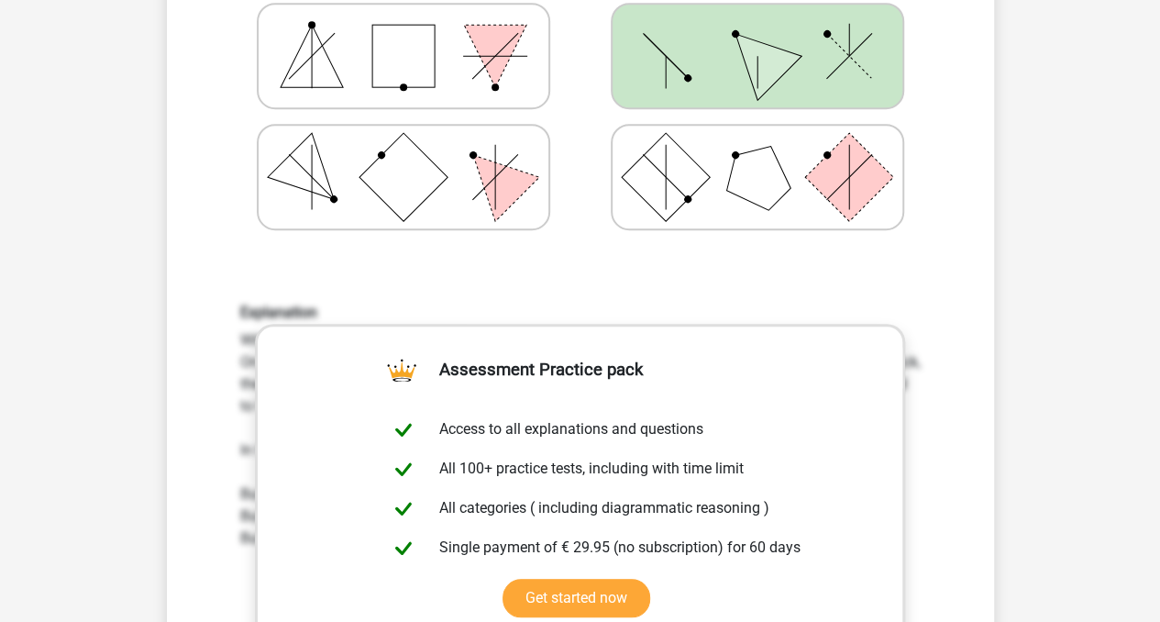
scroll to position [758, 0]
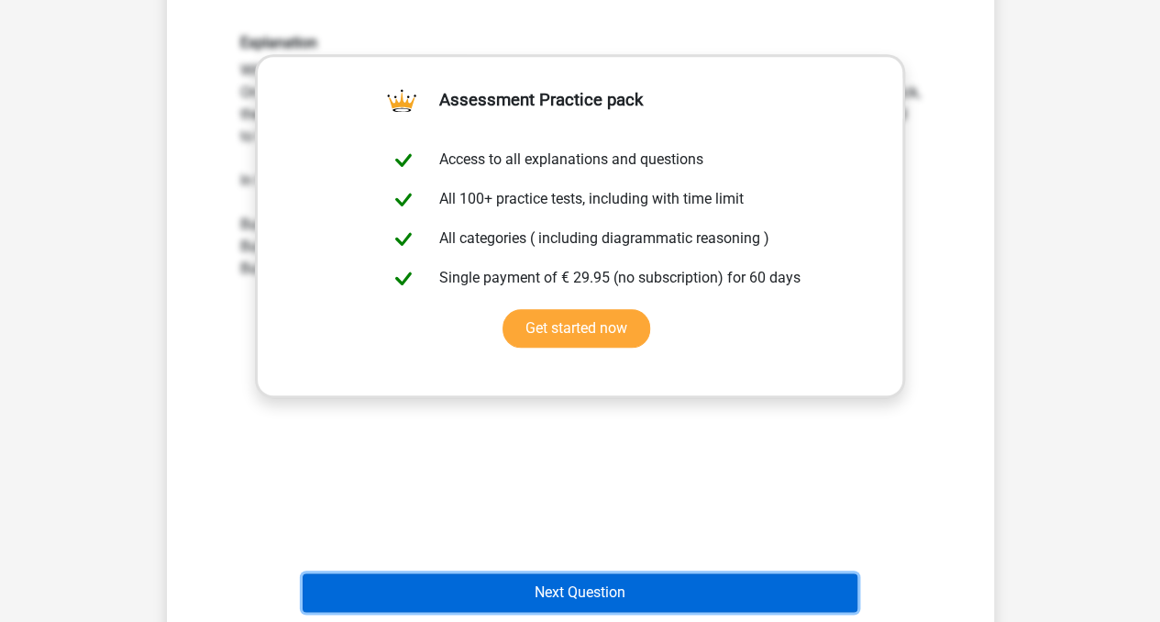
click at [616, 591] on button "Next Question" at bounding box center [580, 592] width 555 height 39
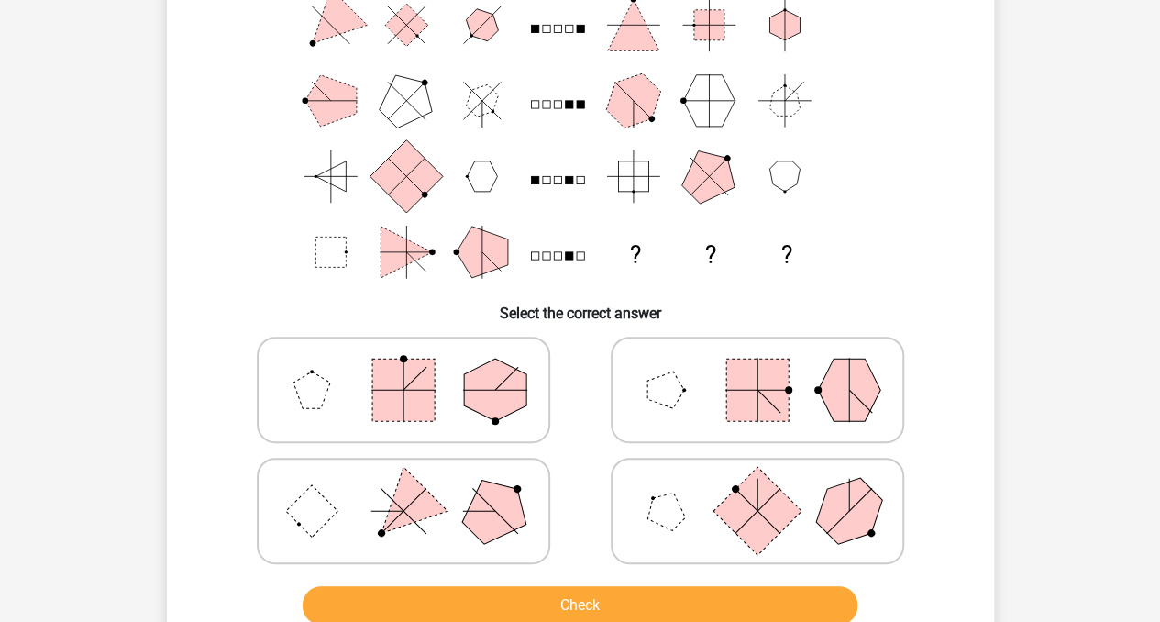
scroll to position [165, 0]
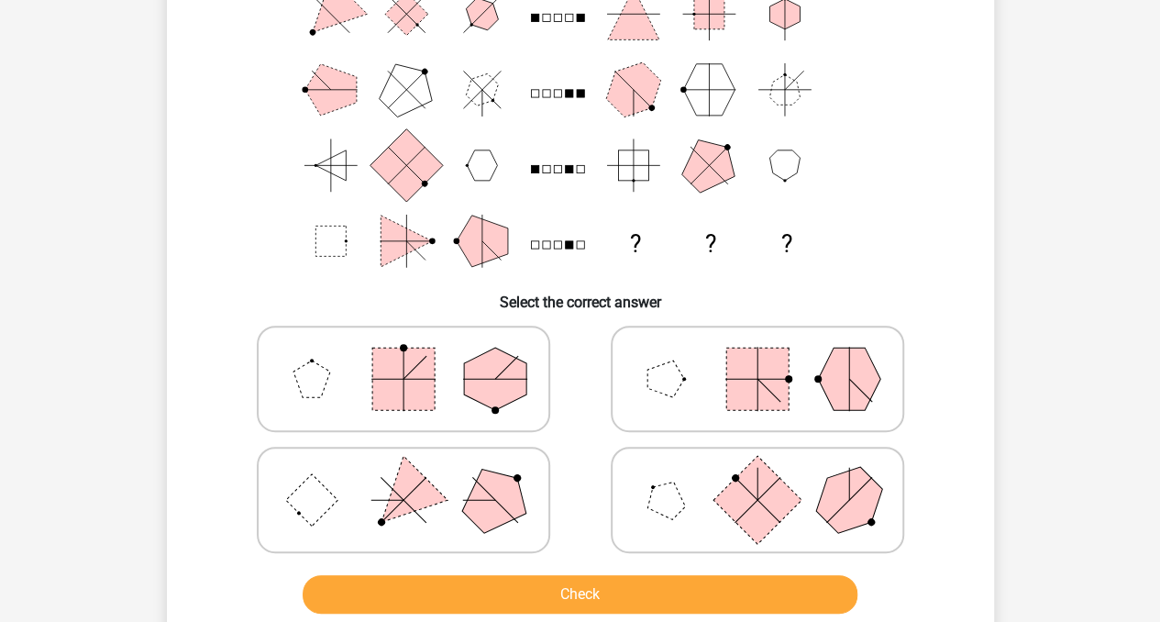
click at [796, 345] on icon at bounding box center [757, 379] width 275 height 92
click at [770, 345] on input "radio" at bounding box center [764, 350] width 12 height 12
radio input "true"
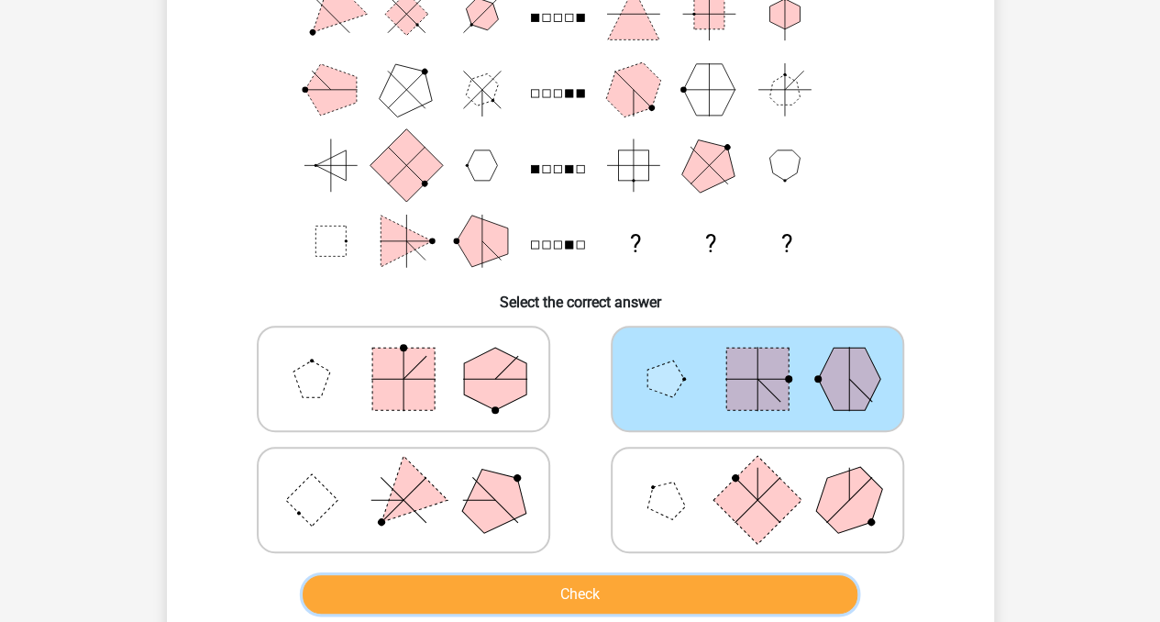
click at [641, 593] on button "Check" at bounding box center [580, 594] width 555 height 39
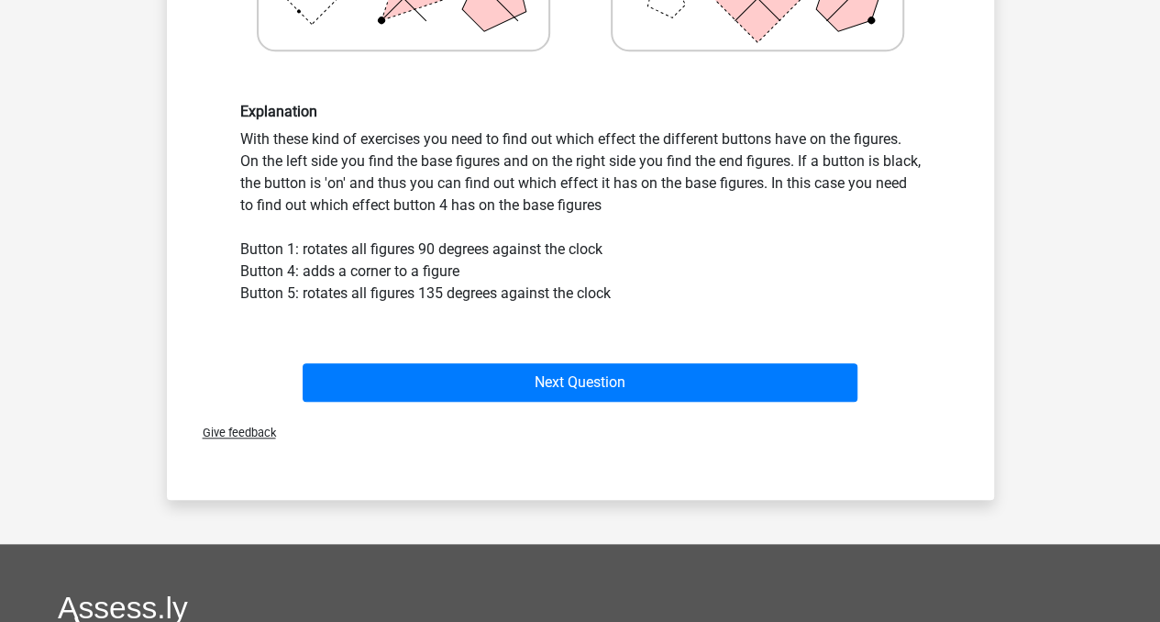
scroll to position [669, 0]
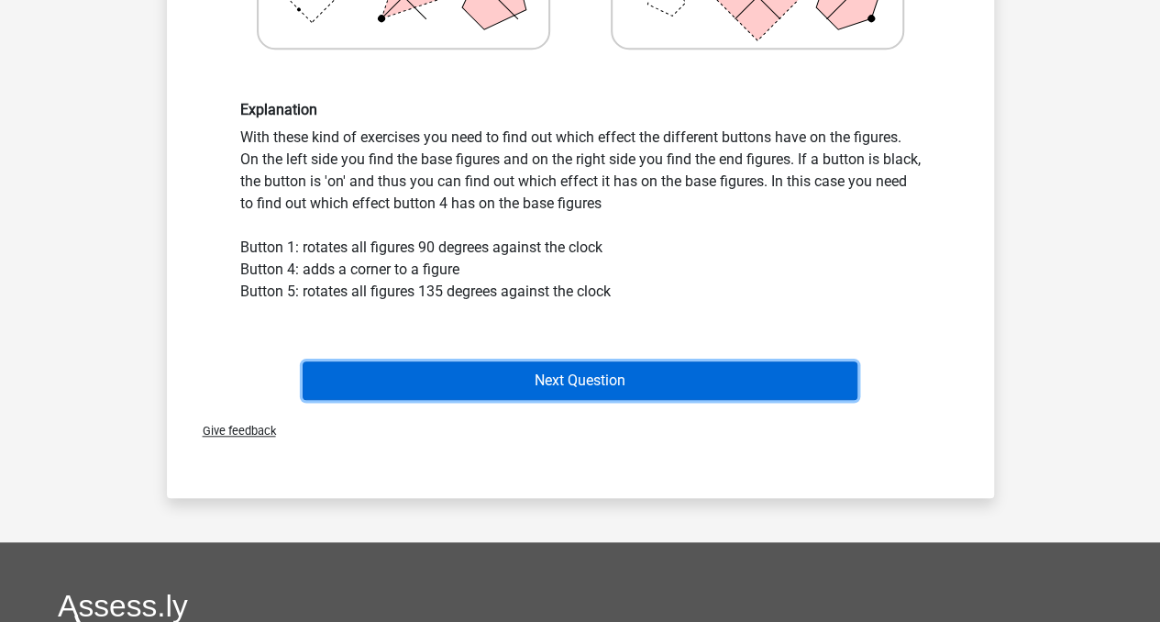
click at [715, 379] on button "Next Question" at bounding box center [580, 380] width 555 height 39
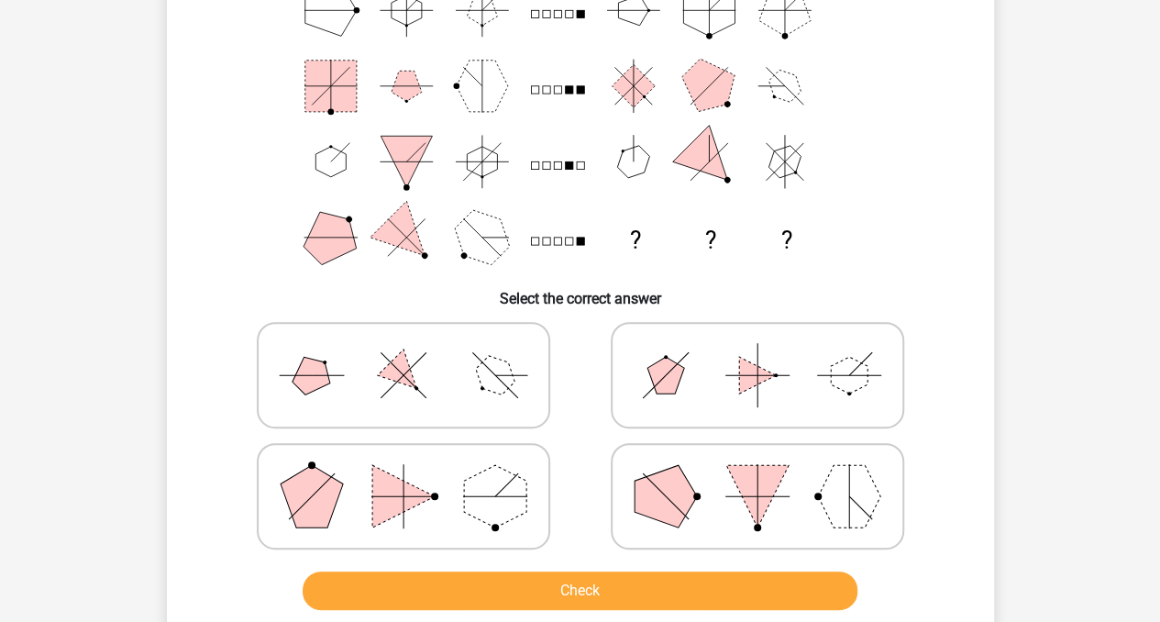
scroll to position [166, 0]
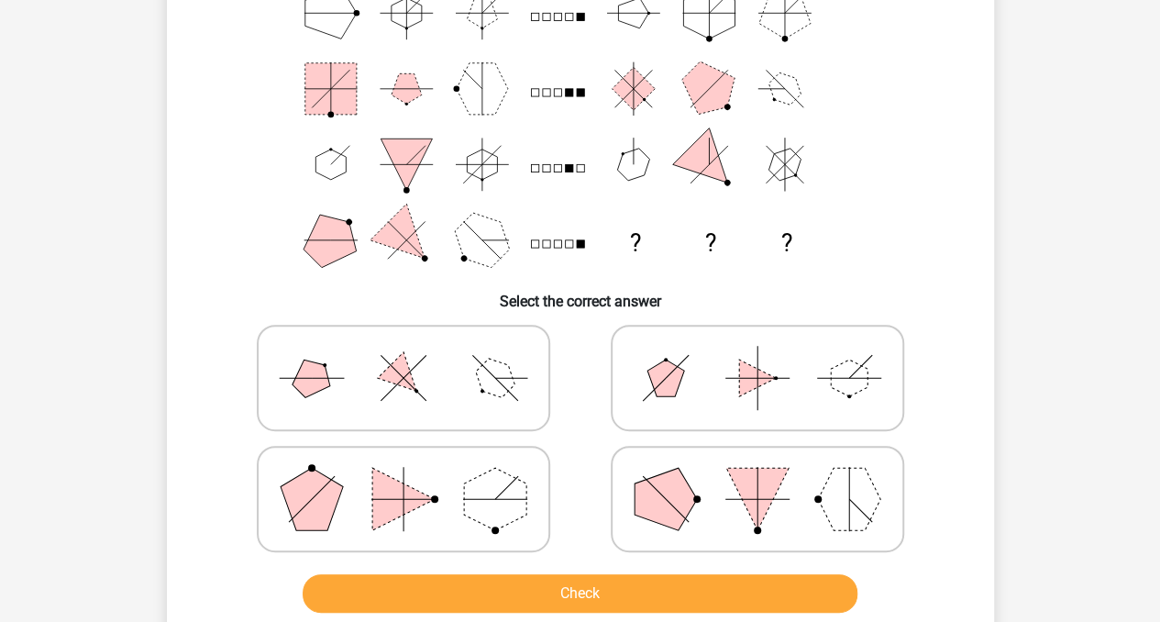
click at [452, 389] on icon at bounding box center [403, 378] width 275 height 92
click at [416, 355] on input "radio" at bounding box center [410, 349] width 12 height 12
radio input "true"
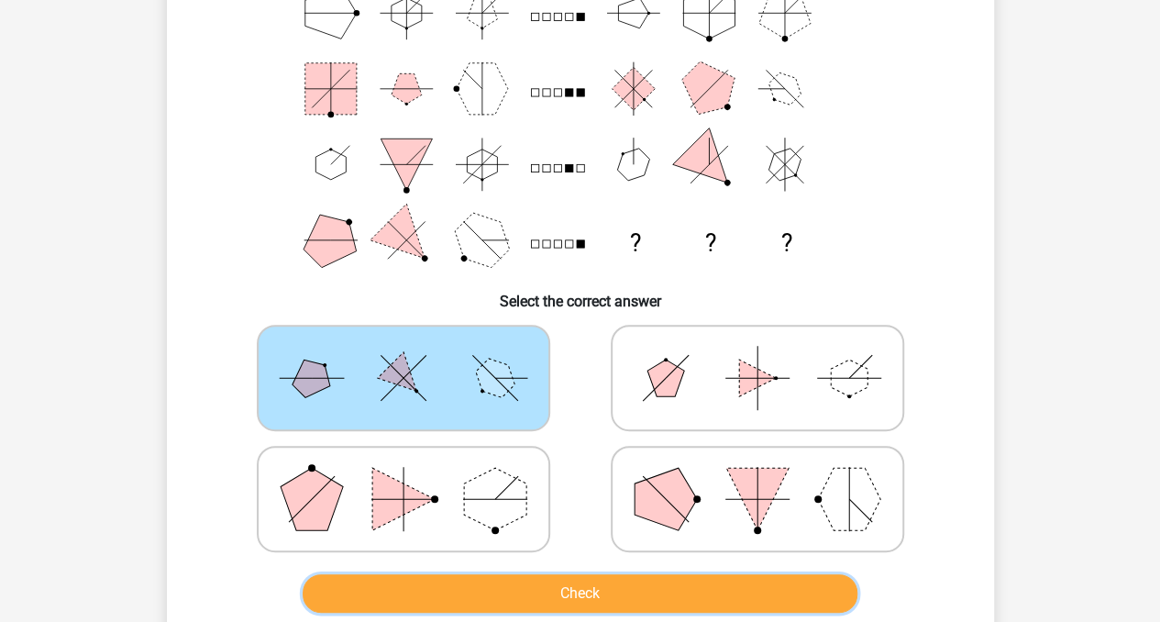
click at [500, 590] on button "Check" at bounding box center [580, 593] width 555 height 39
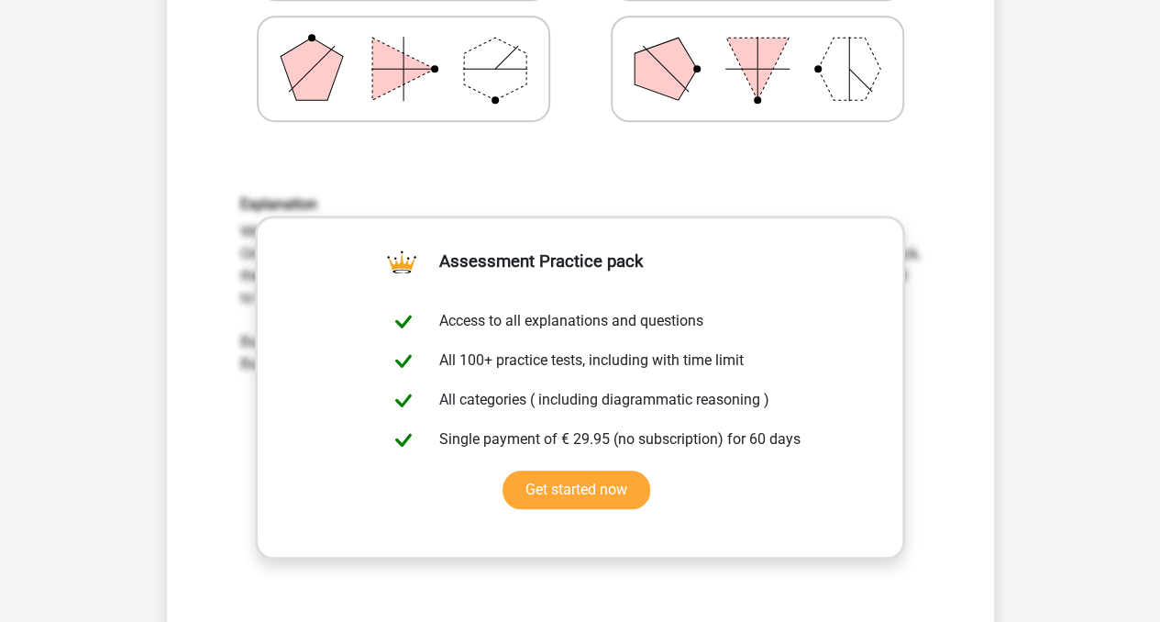
scroll to position [620, 0]
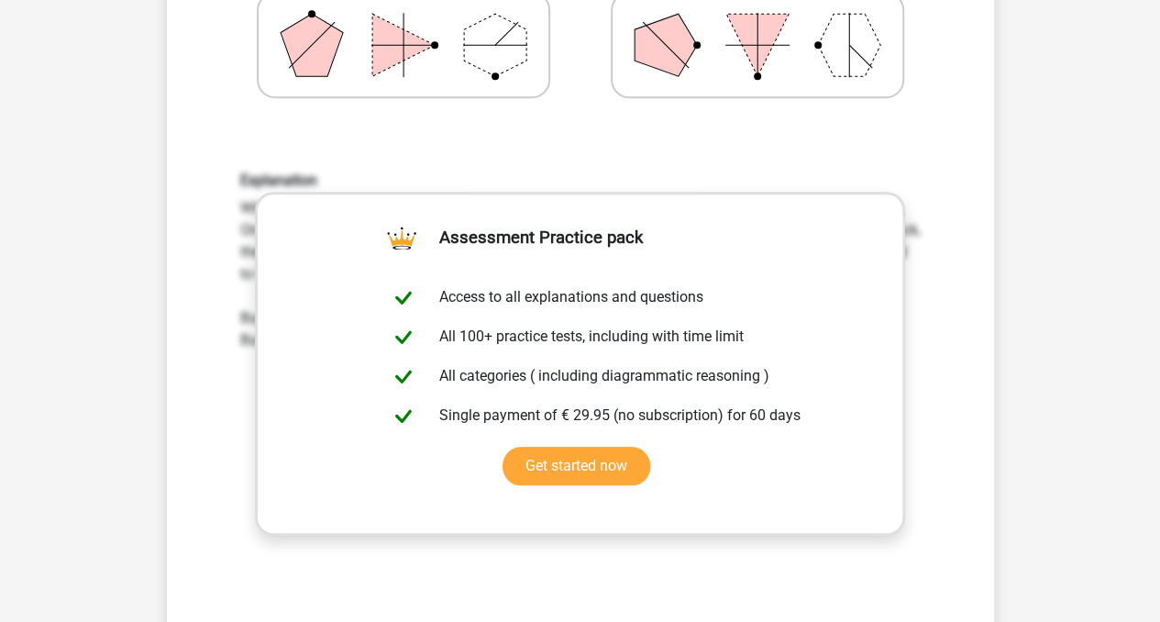
click at [1148, 260] on div "Register Nederlands English" at bounding box center [580, 378] width 1160 height 1997
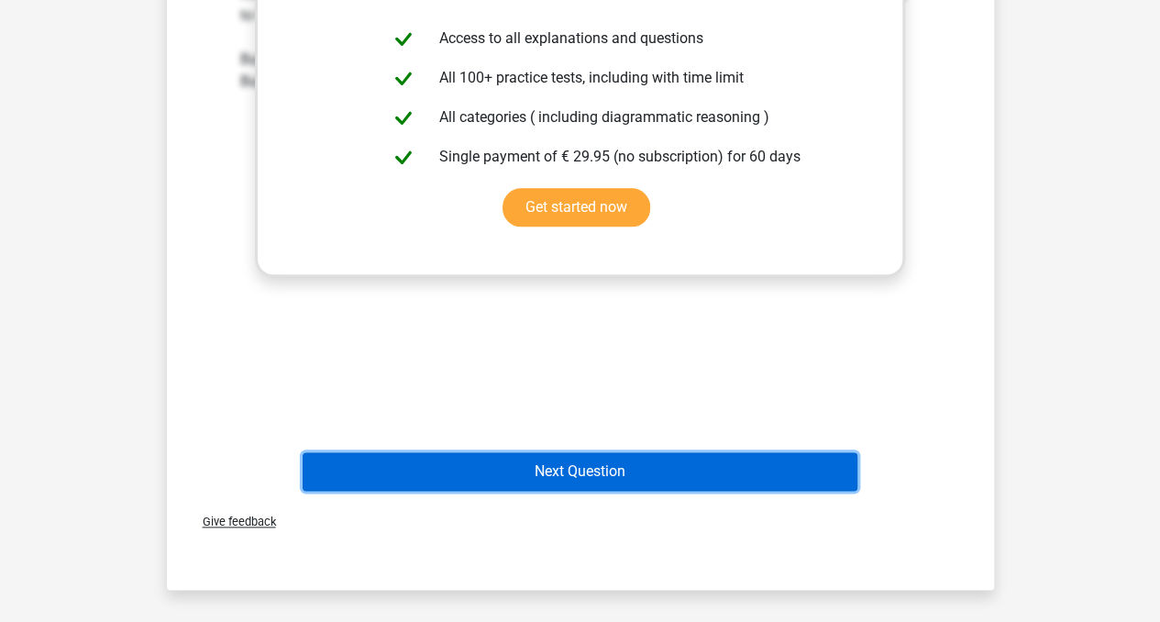
click at [585, 479] on button "Next Question" at bounding box center [580, 471] width 555 height 39
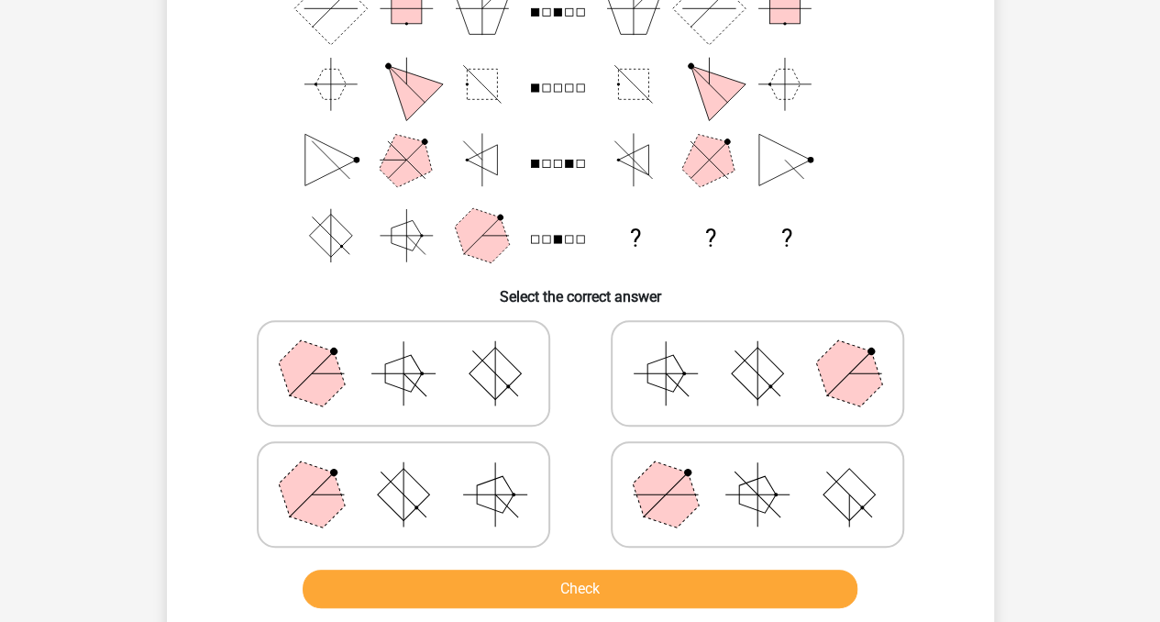
scroll to position [174, 0]
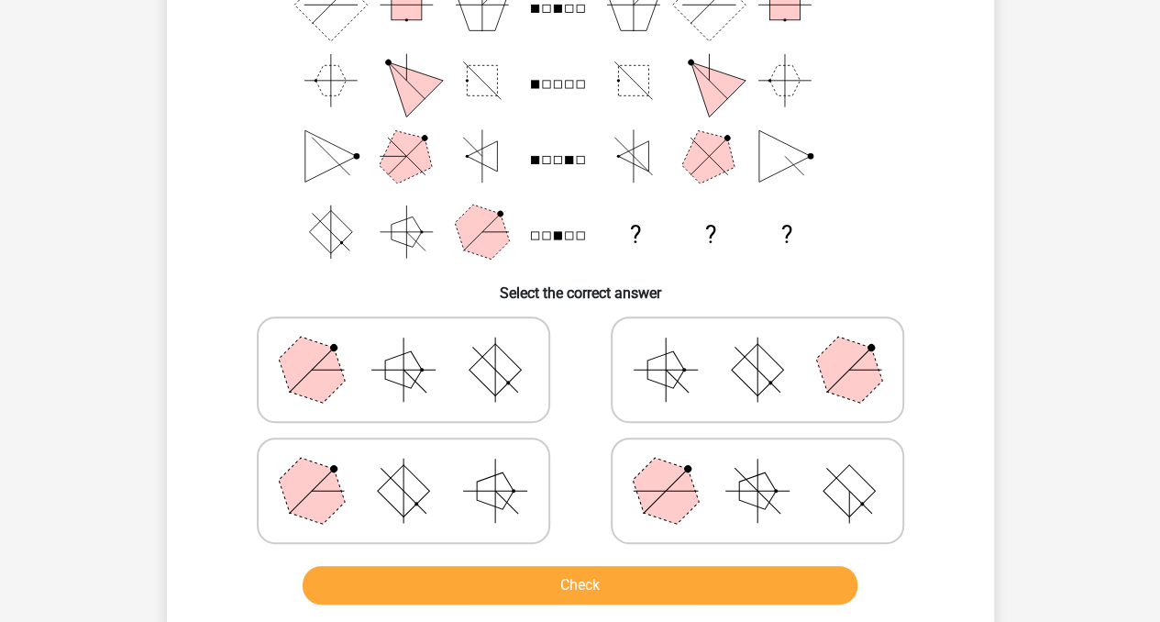
click at [446, 366] on icon at bounding box center [403, 370] width 275 height 92
click at [416, 347] on input "radio" at bounding box center [410, 341] width 12 height 12
radio input "true"
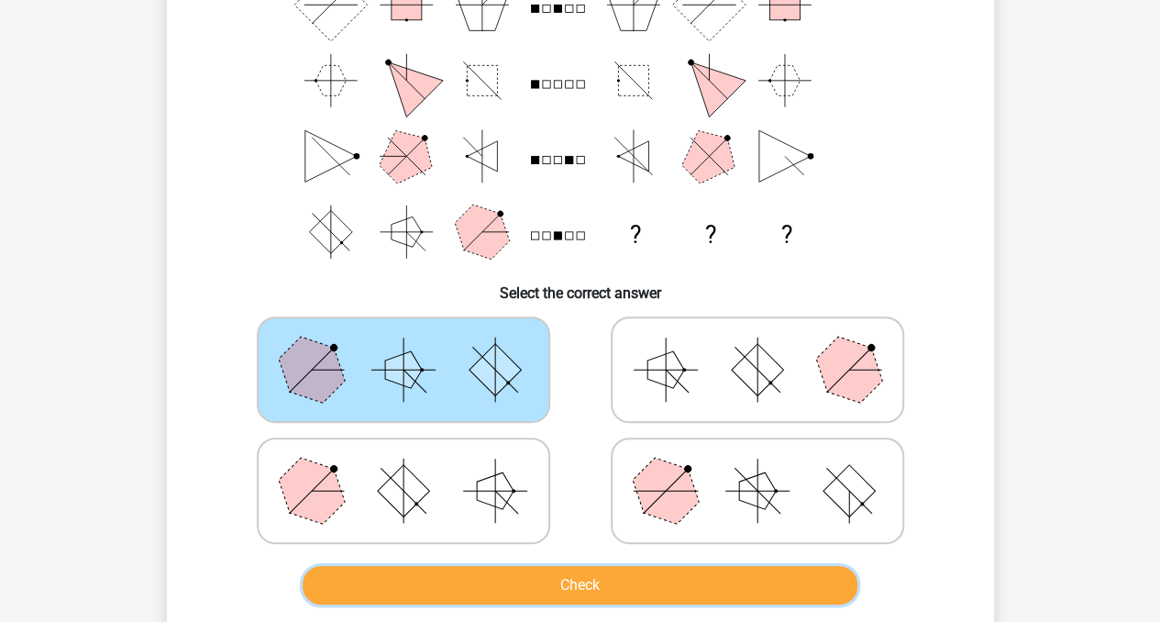
click at [504, 595] on button "Check" at bounding box center [580, 585] width 555 height 39
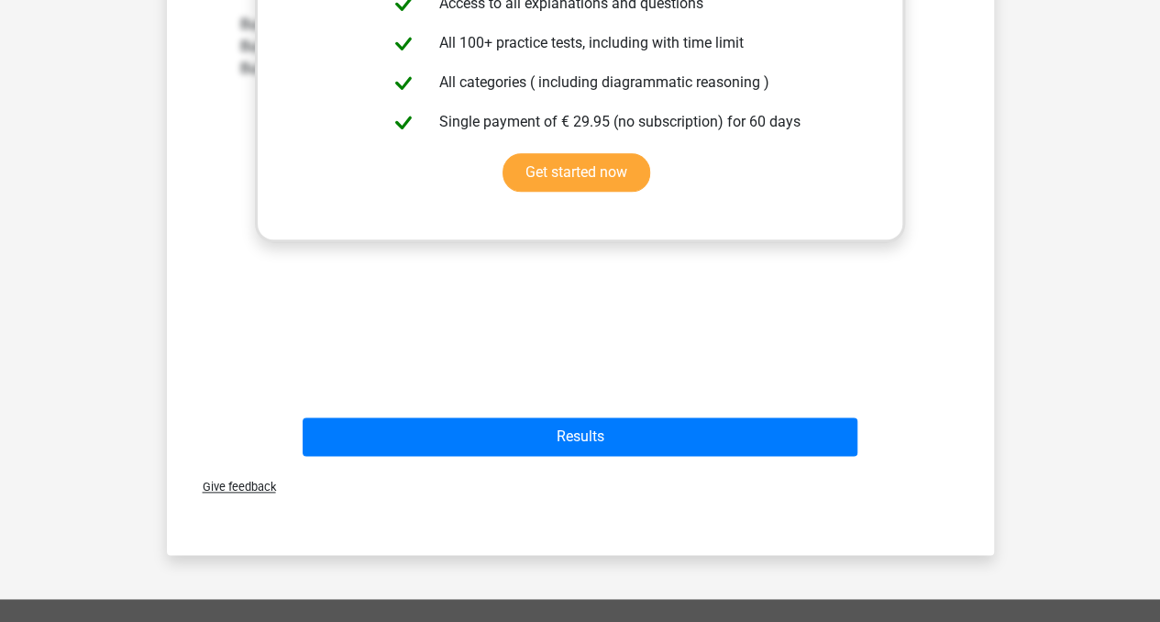
scroll to position [934, 0]
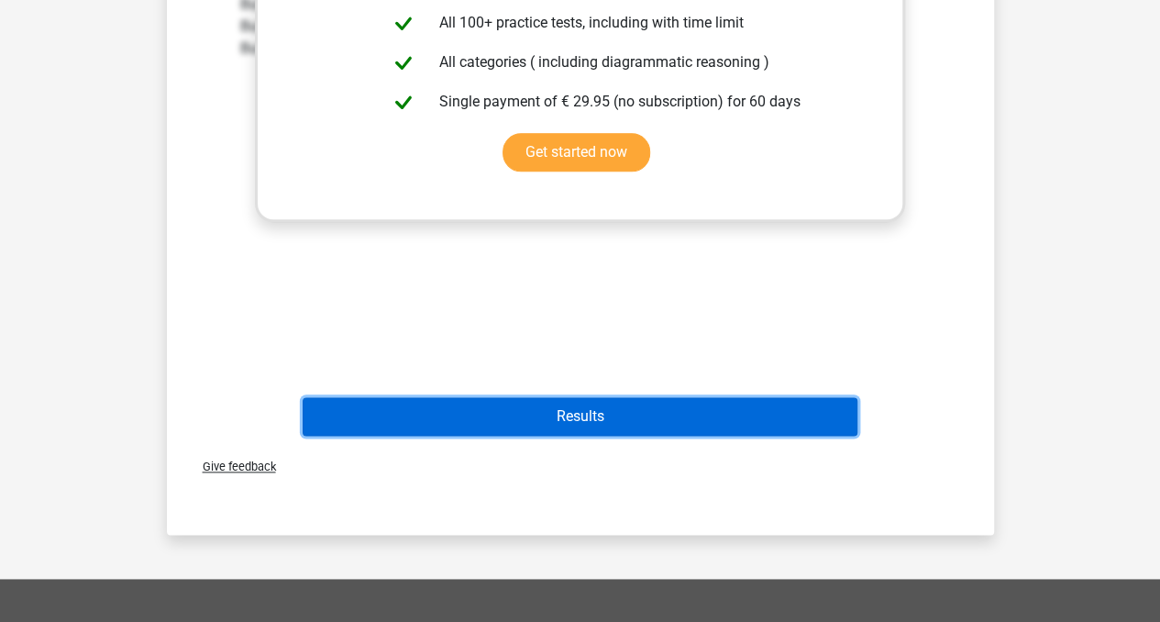
click at [716, 406] on button "Results" at bounding box center [580, 416] width 555 height 39
